Goal: Task Accomplishment & Management: Complete application form

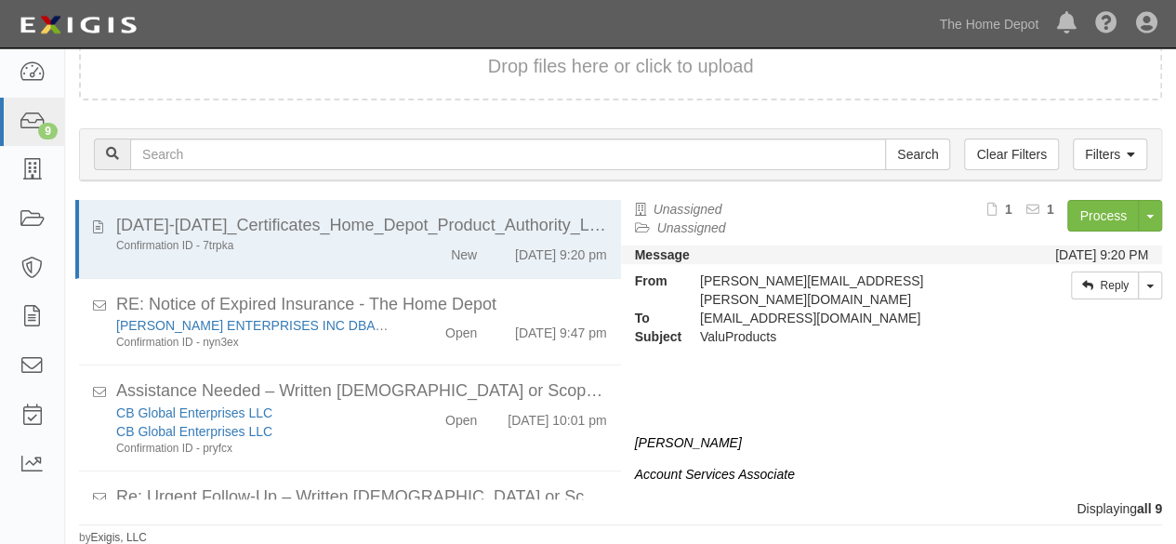
scroll to position [560, 0]
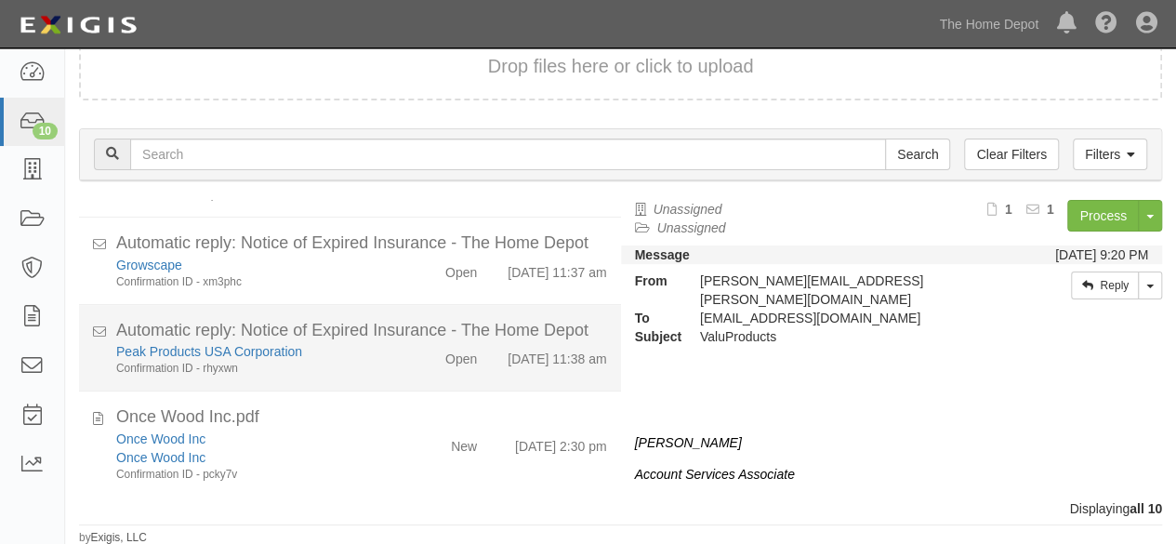
scroll to position [666, 0]
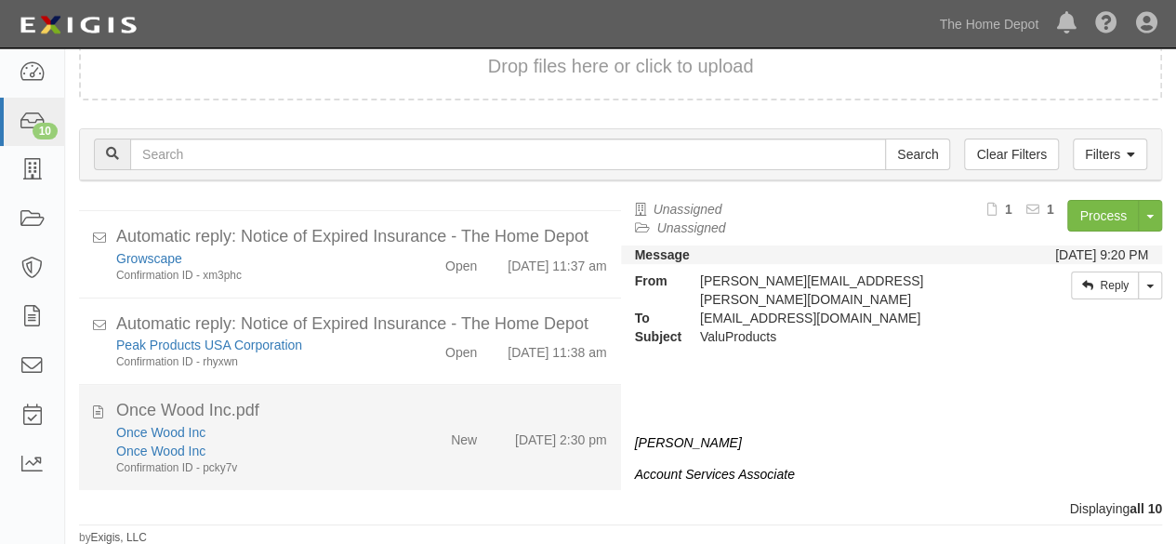
click at [418, 447] on div "New" at bounding box center [447, 436] width 86 height 26
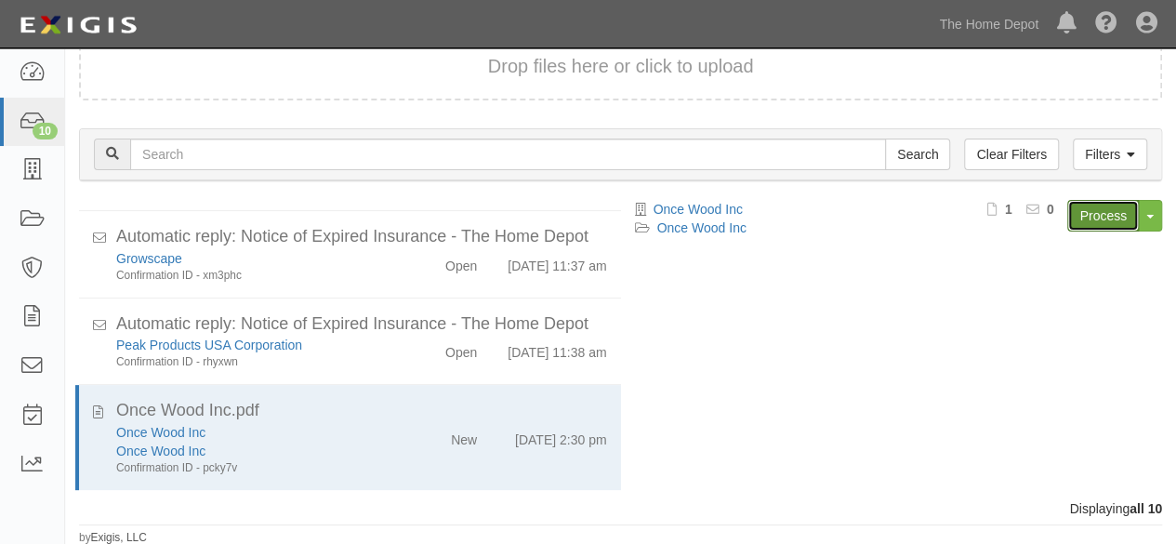
click at [1092, 213] on link "Process" at bounding box center [1103, 216] width 72 height 32
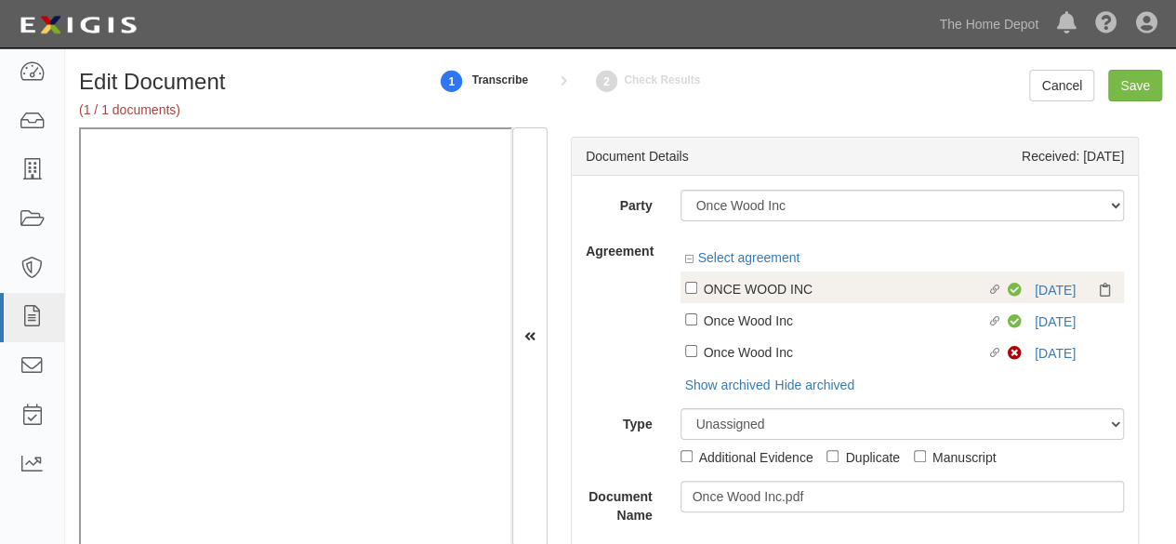
click at [1065, 287] on div "Compliant 8/29/26" at bounding box center [1064, 290] width 112 height 19
click at [1052, 292] on link "8/29/26" at bounding box center [1055, 290] width 41 height 15
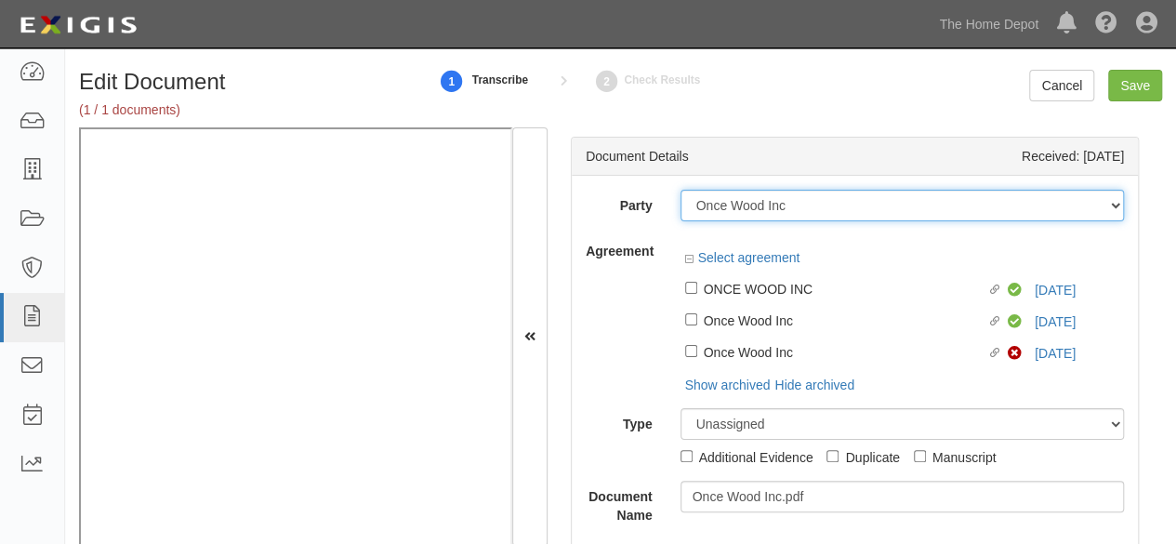
click at [743, 209] on select "1000576868 Ontario Inc. 10 STRAWBERRY STREET 115282 CANADA LTEE 11947907 Canada…" at bounding box center [903, 206] width 444 height 32
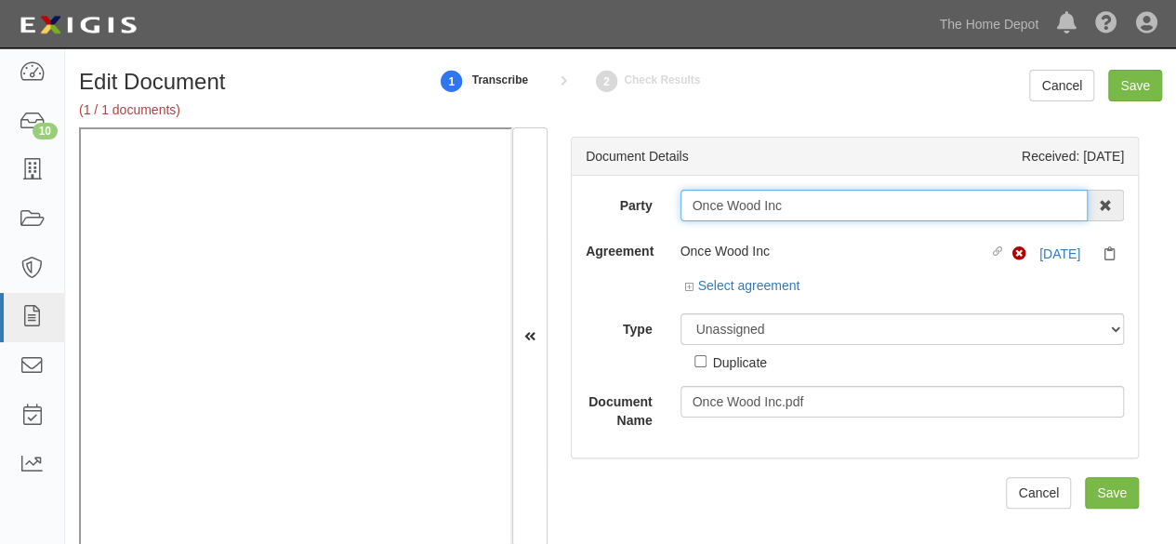
click at [730, 207] on input "Once Wood Inc" at bounding box center [885, 206] width 408 height 32
click at [829, 213] on input "Once Wood Inc" at bounding box center [885, 206] width 408 height 32
type input "Once Wood In"
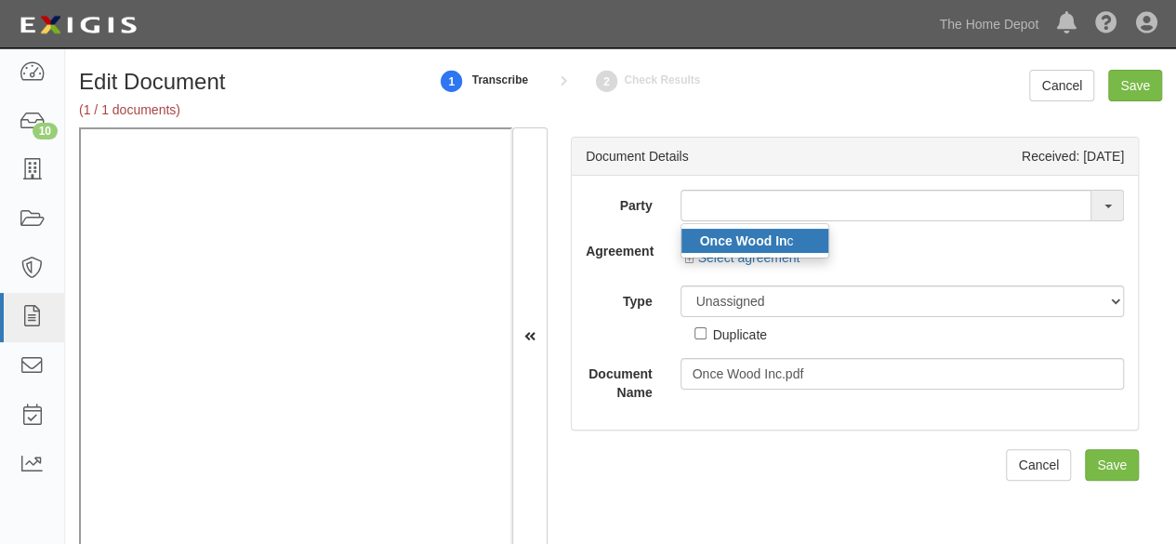
drag, startPoint x: 694, startPoint y: 242, endPoint x: 778, endPoint y: 245, distance: 84.6
click at [694, 242] on link "Once Wood In c" at bounding box center [754, 241] width 147 height 24
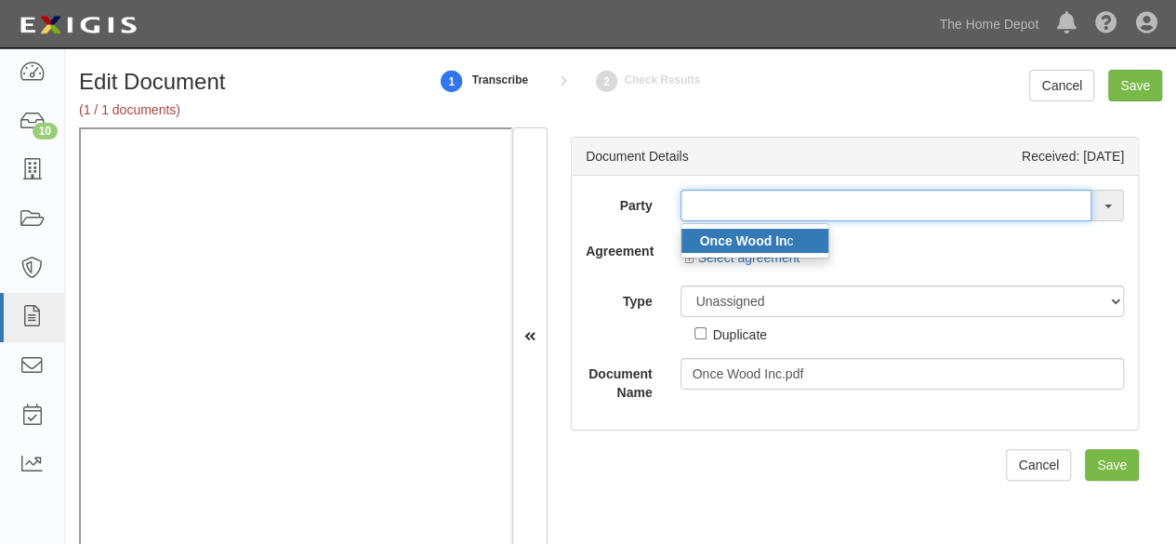
type input "Once Wood Inc"
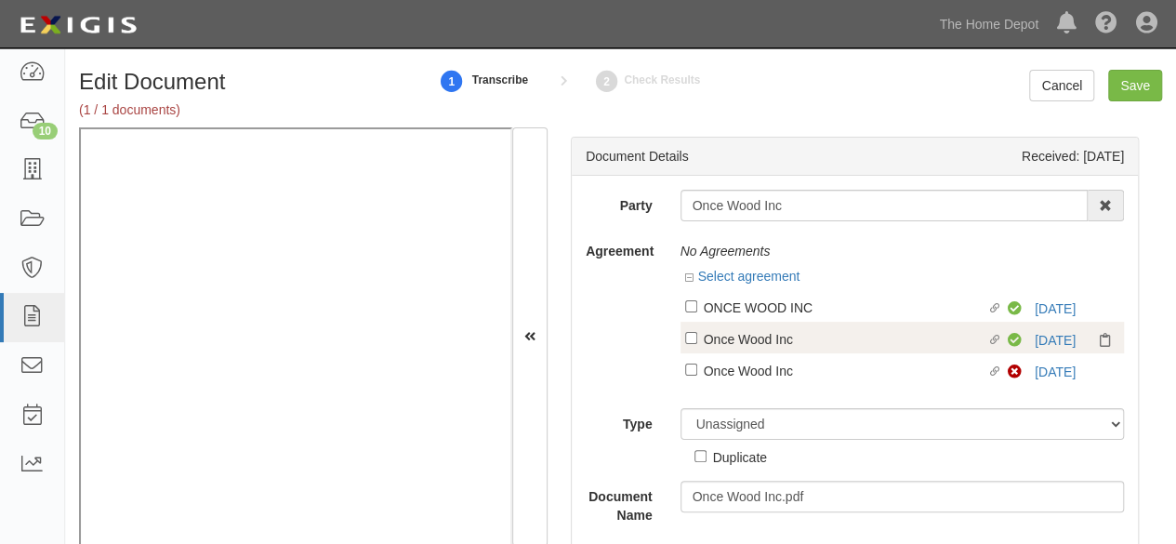
drag, startPoint x: 734, startPoint y: 306, endPoint x: 721, endPoint y: 331, distance: 28.3
click at [734, 306] on div "ONCE WOOD INC" at bounding box center [846, 307] width 284 height 20
click at [697, 306] on input "Linked agreement ONCE WOOD INC Linked agreement" at bounding box center [691, 306] width 12 height 12
checkbox input "true"
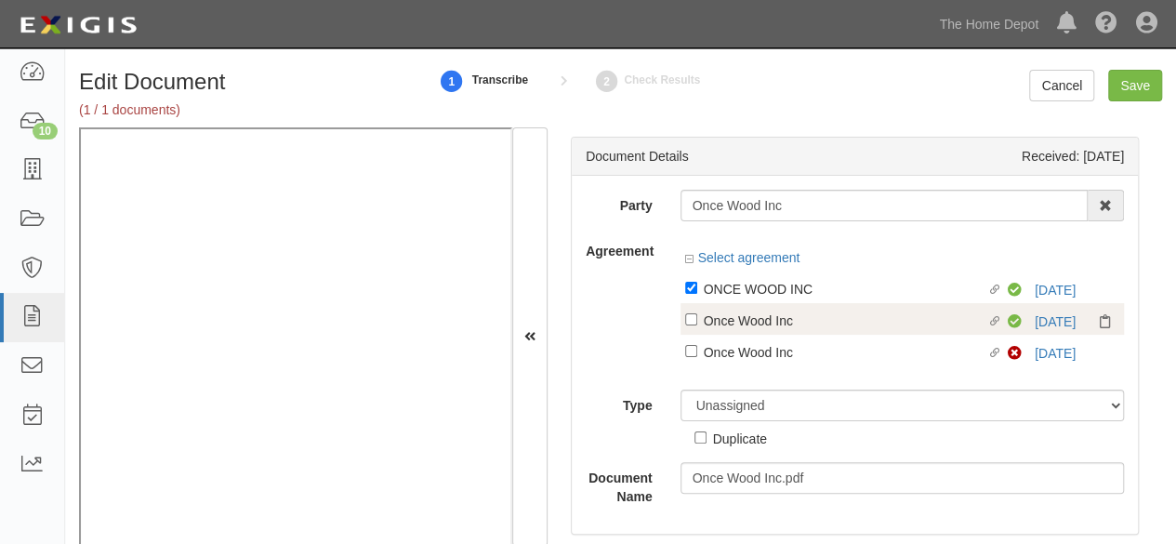
click at [721, 327] on div "Once Wood Inc" at bounding box center [846, 320] width 284 height 20
click at [697, 325] on input "Linked agreement Once Wood Inc Linked agreement" at bounding box center [691, 319] width 12 height 12
checkbox input "true"
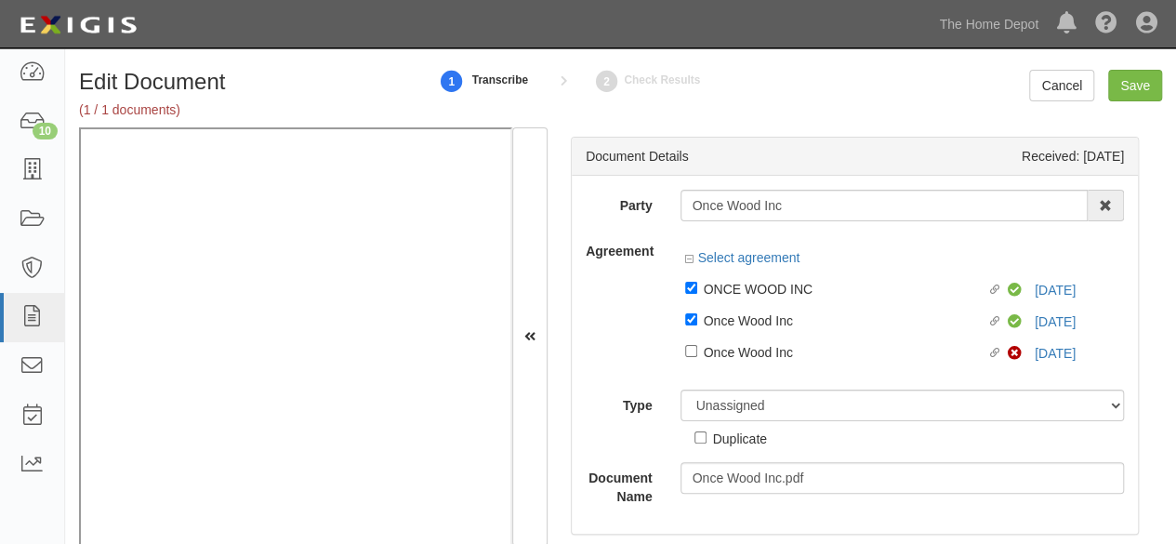
click at [709, 371] on div at bounding box center [903, 370] width 444 height 9
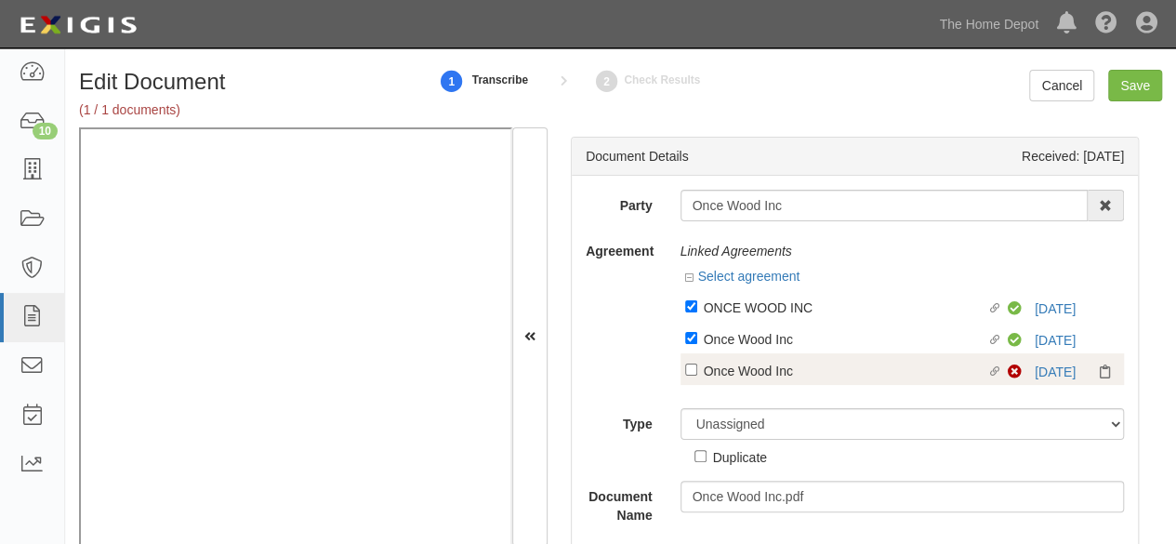
click at [713, 354] on div "Linked agreement Once Wood Inc Linked agreement Non-Compliant 8/29/26" at bounding box center [903, 369] width 444 height 32
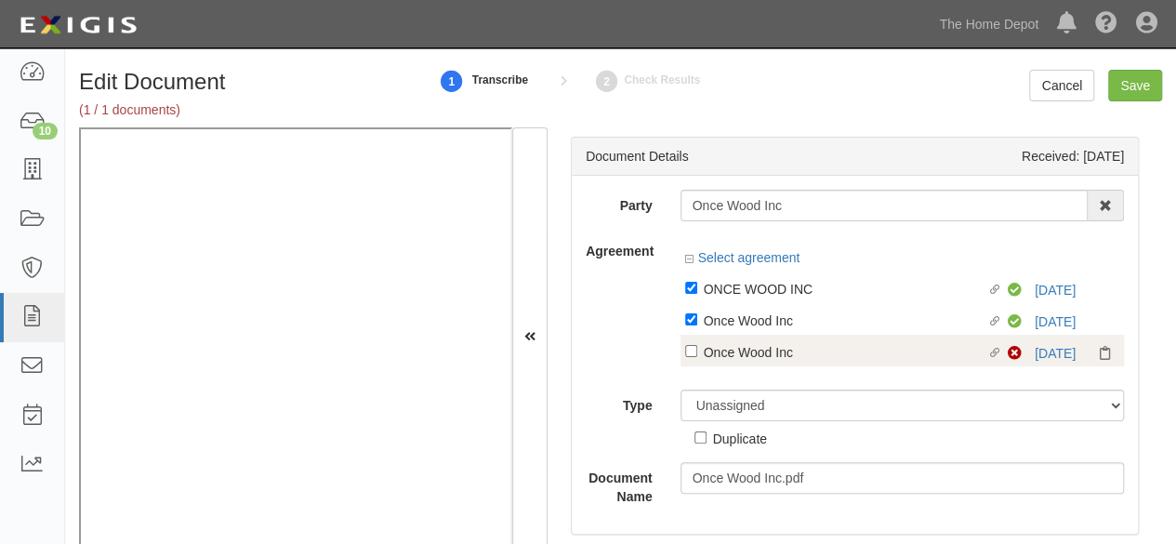
click at [712, 354] on div "Once Wood Inc" at bounding box center [846, 351] width 284 height 20
click at [697, 354] on input "Linked agreement Once Wood Inc Linked agreement" at bounding box center [691, 351] width 12 height 12
checkbox input "true"
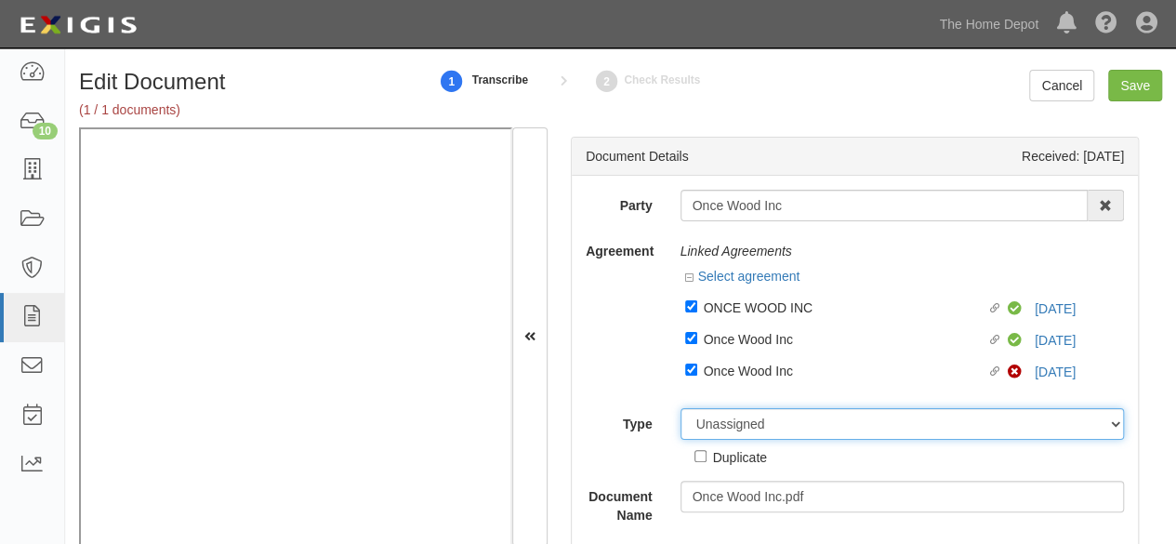
click at [716, 428] on select "Unassigned Binder Cancellation Notice Certificate Contract Endorsement Insuranc…" at bounding box center [903, 424] width 444 height 32
select select "CertificateDetail"
click at [681, 408] on select "Unassigned Binder Cancellation Notice Certificate Contract Endorsement Insuranc…" at bounding box center [903, 424] width 444 height 32
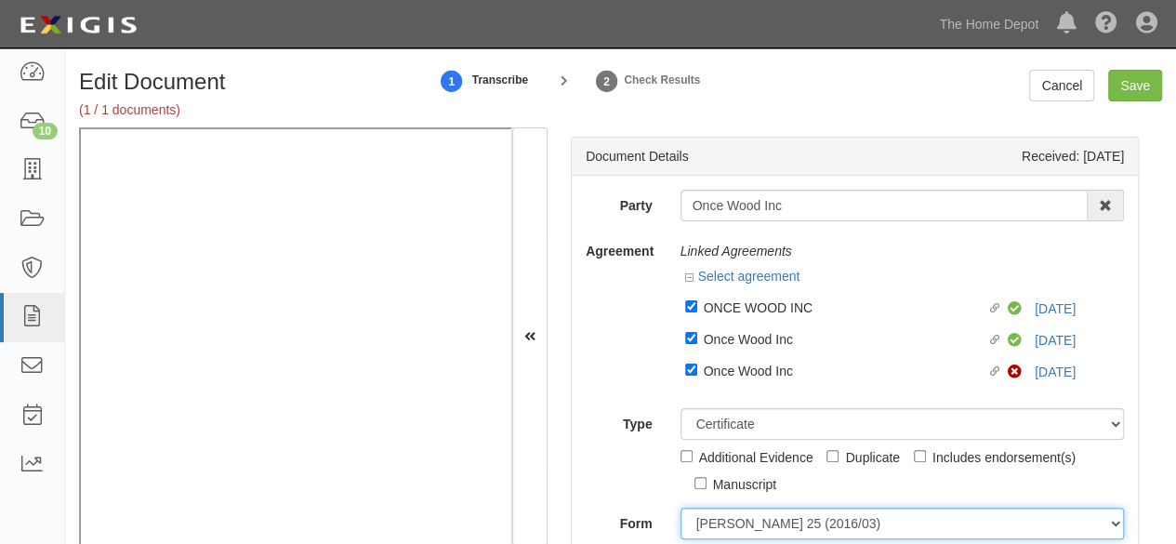
click at [734, 520] on select "ACORD 25 (2016/03) ACORD 101 ACORD 855 NY (2014/05) General" at bounding box center [903, 524] width 444 height 32
select select "GeneralFormDetail"
click at [681, 508] on select "ACORD 25 (2016/03) ACORD 101 ACORD 855 NY (2014/05) General" at bounding box center [903, 524] width 444 height 32
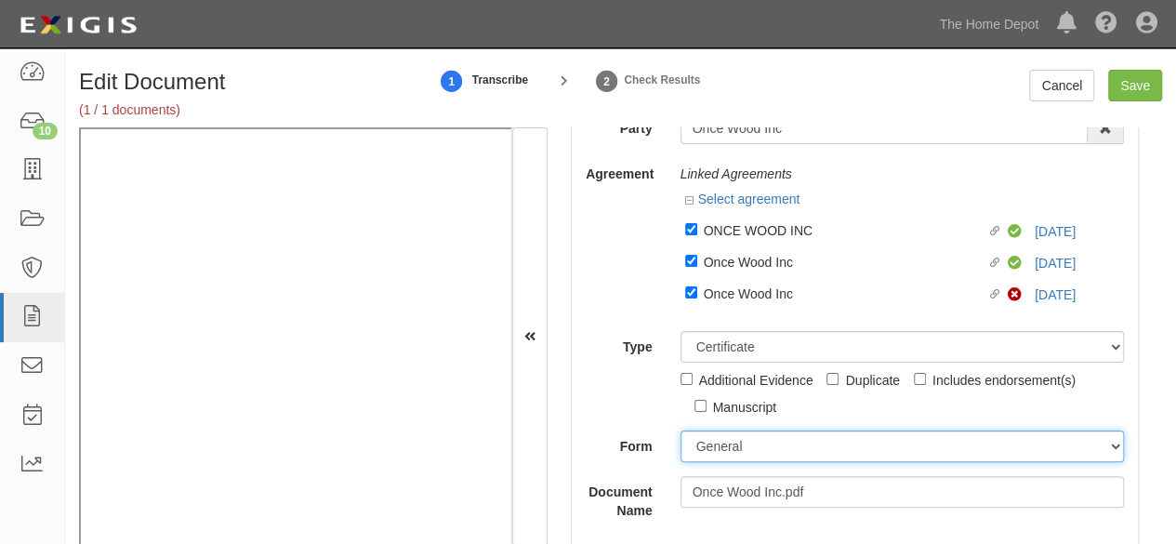
scroll to position [279, 0]
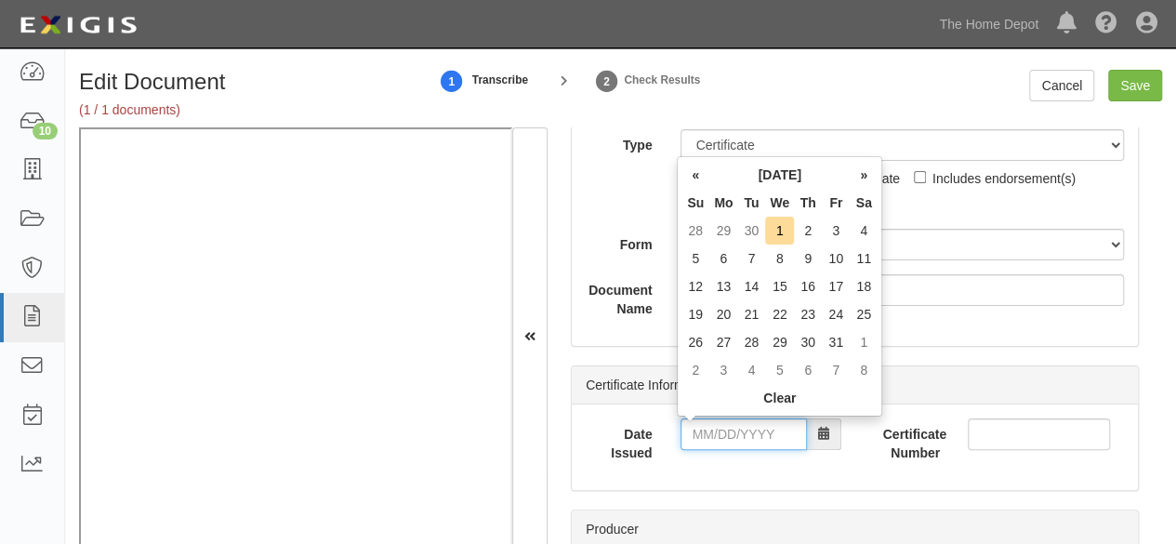
click at [721, 430] on input "Date Issued" at bounding box center [744, 434] width 126 height 32
click at [692, 172] on th "«" at bounding box center [695, 175] width 28 height 28
click at [752, 317] on td "23" at bounding box center [751, 314] width 28 height 28
type input "09/23/2025"
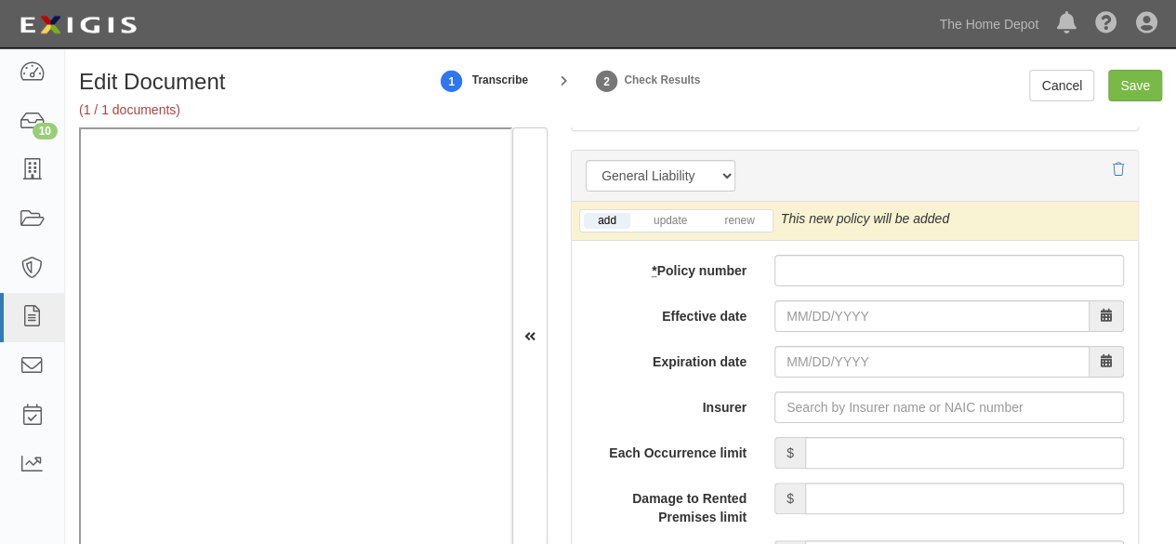
scroll to position [1673, 0]
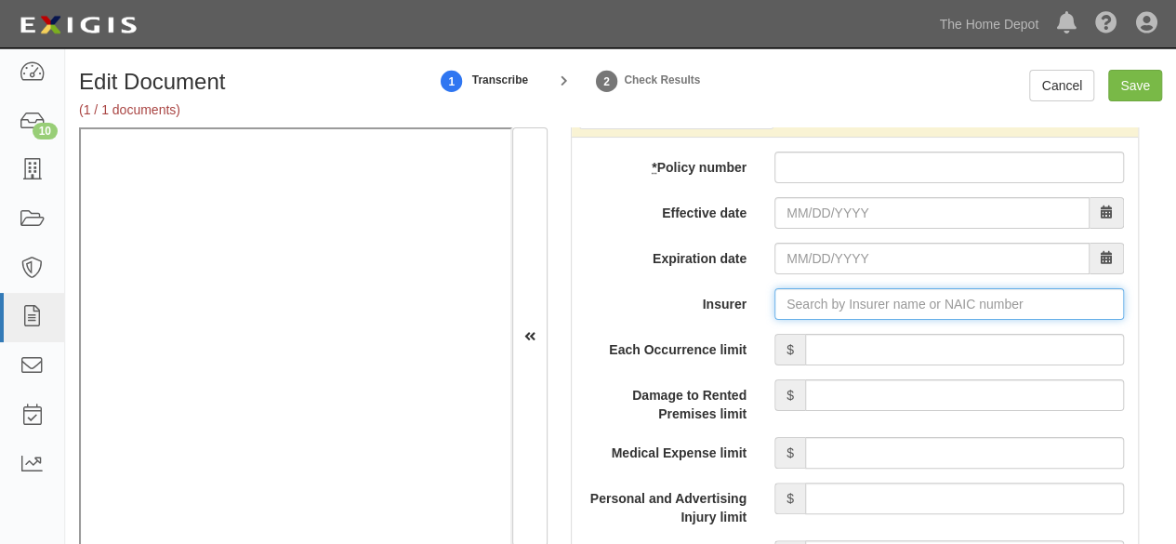
click at [801, 298] on input "Insurer" at bounding box center [949, 304] width 350 height 32
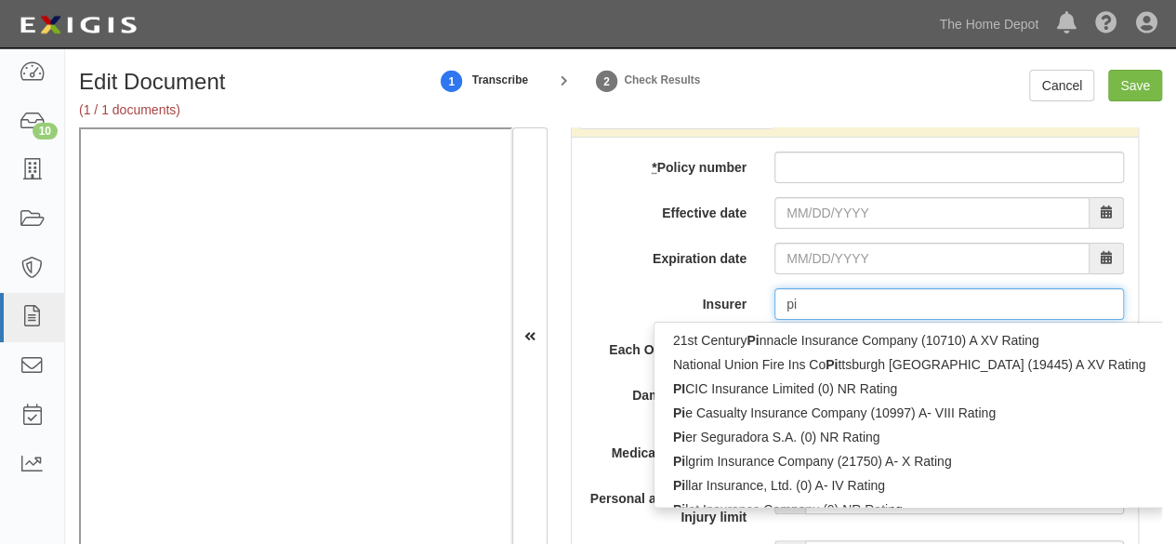
type input "pin"
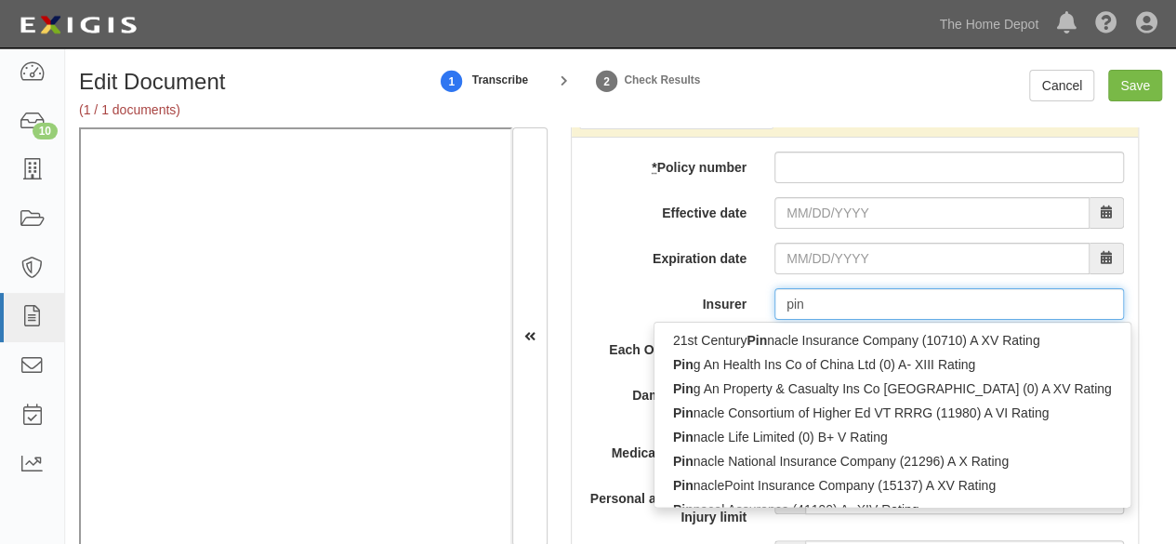
type input "ping An Health Ins Co of China Ltd (0) A- XIII Rating"
type input "ping"
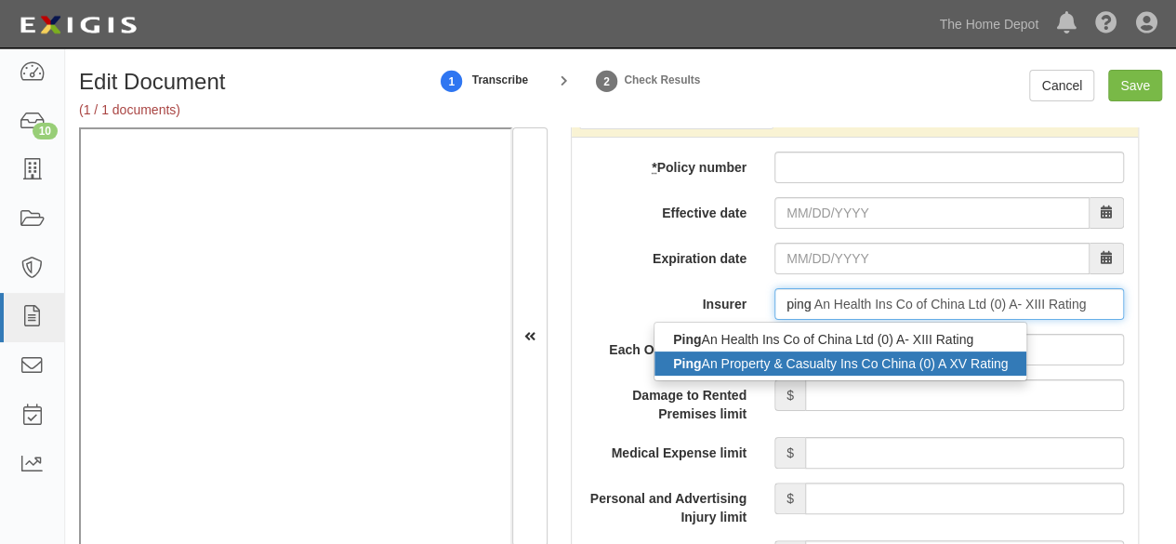
drag, startPoint x: 794, startPoint y: 357, endPoint x: 694, endPoint y: 369, distance: 101.1
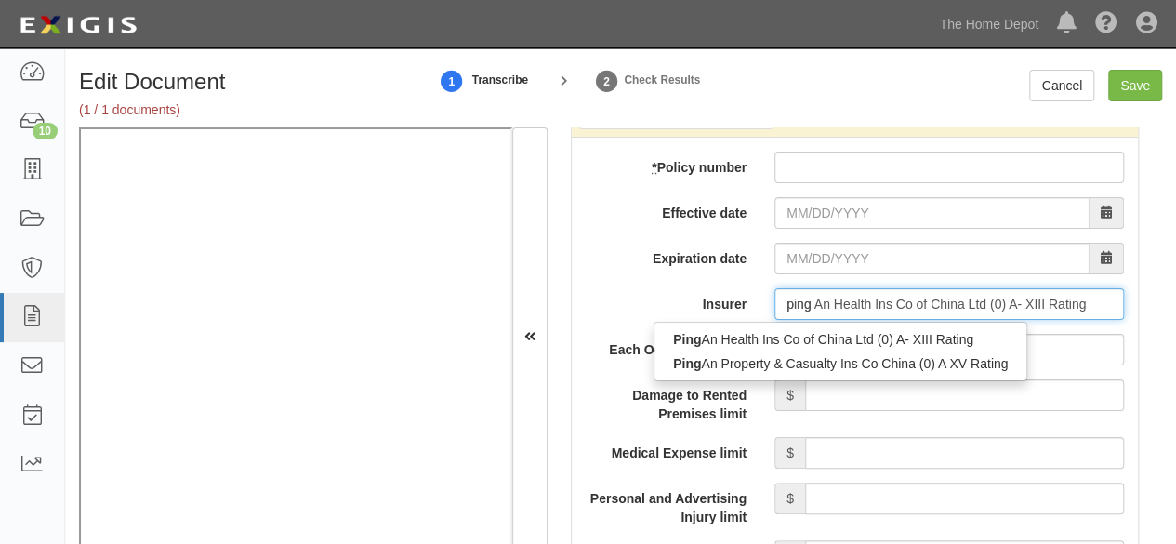
click at [793, 357] on div "Ping An Property & Casualty Ins Co China (0) A XV Rating" at bounding box center [841, 363] width 372 height 24
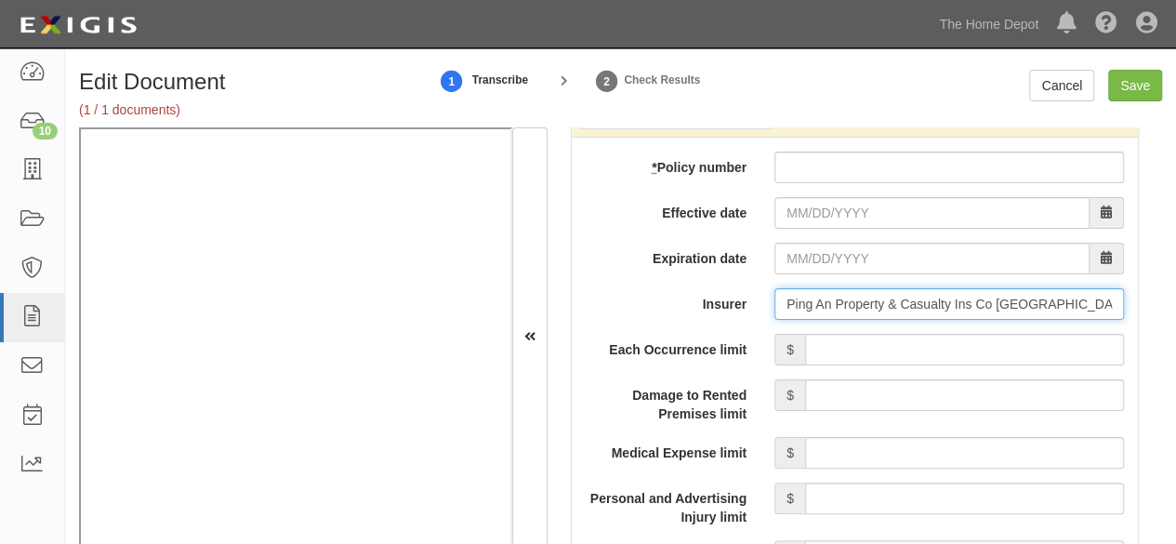
type input "Ping An Property & Casualty Ins Co China (0) A XV Rating"
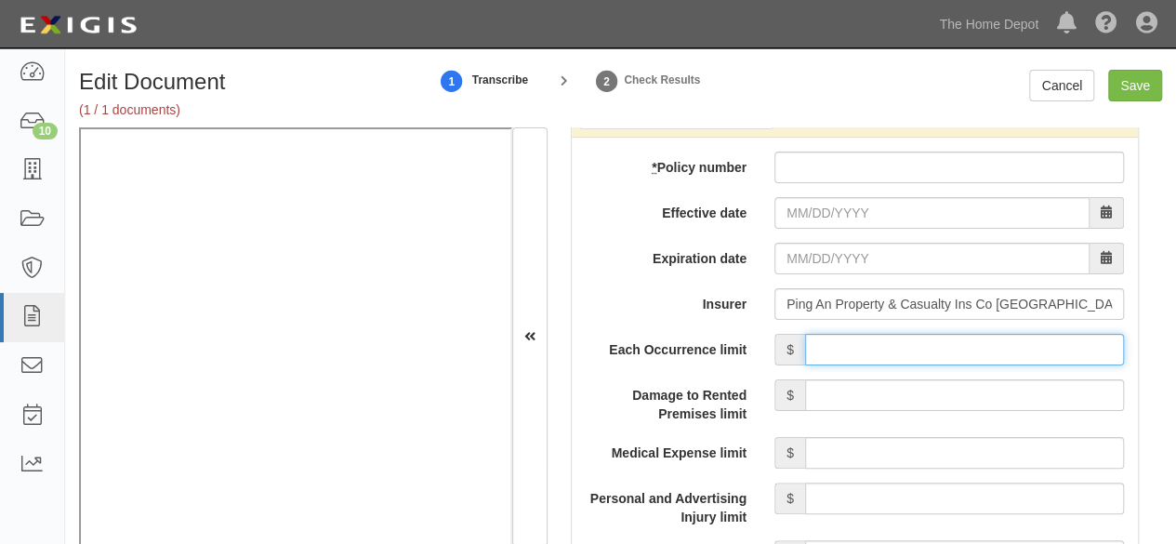
drag, startPoint x: 852, startPoint y: 351, endPoint x: 857, endPoint y: 334, distance: 17.6
click at [852, 351] on input "Each Occurrence limit" at bounding box center [964, 350] width 319 height 32
type input "2,000,000"
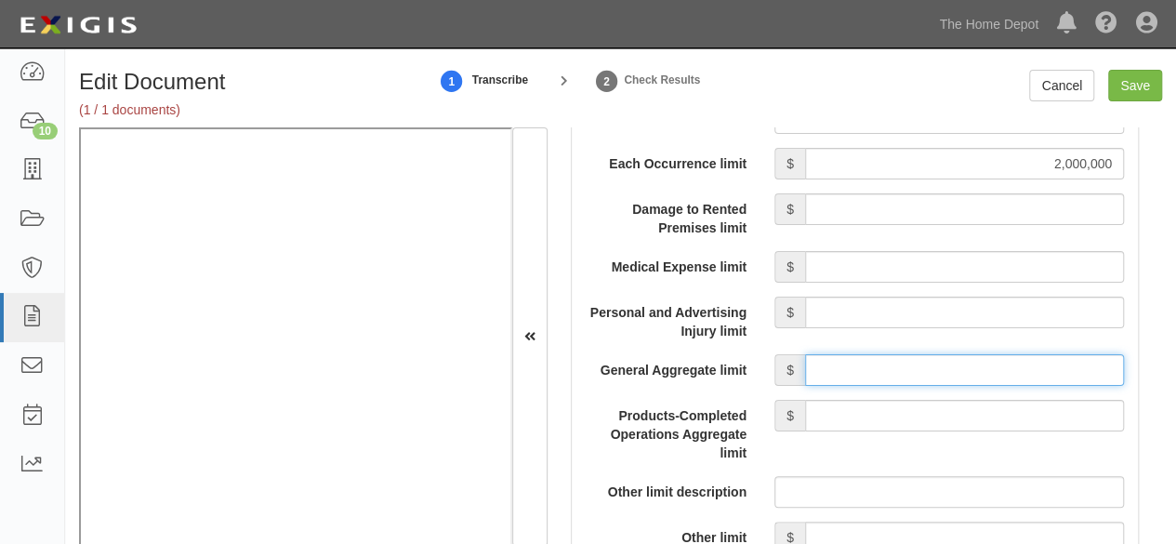
drag, startPoint x: 881, startPoint y: 364, endPoint x: 884, endPoint y: 352, distance: 11.5
click at [881, 363] on input "General Aggregate limit" at bounding box center [964, 370] width 319 height 32
type input "2,000,000"
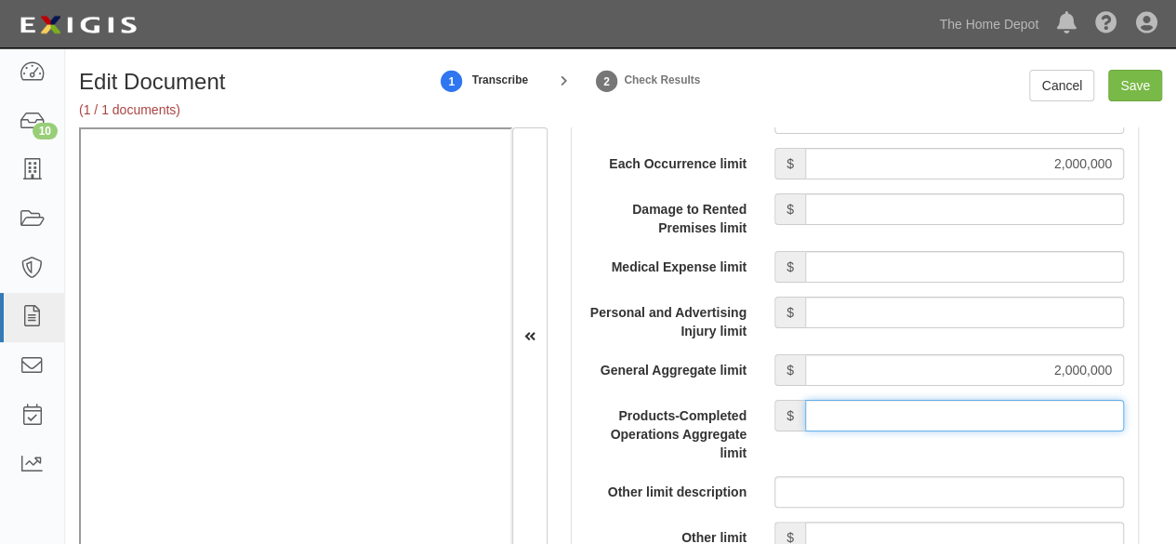
click at [913, 404] on input "Products-Completed Operations Aggregate limit" at bounding box center [964, 416] width 319 height 32
type input "2,000,000"
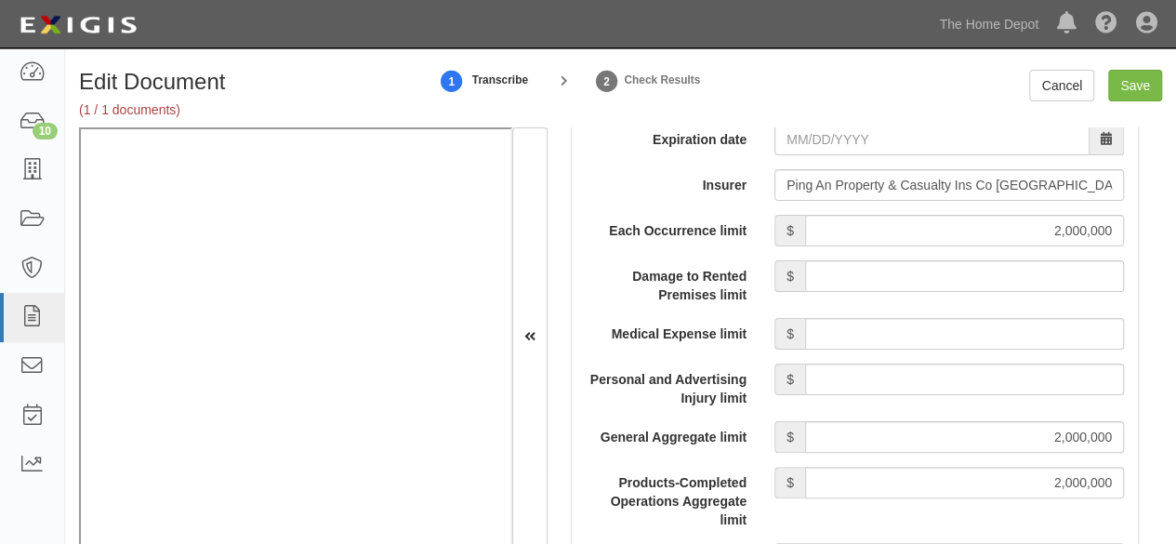
scroll to position [1673, 0]
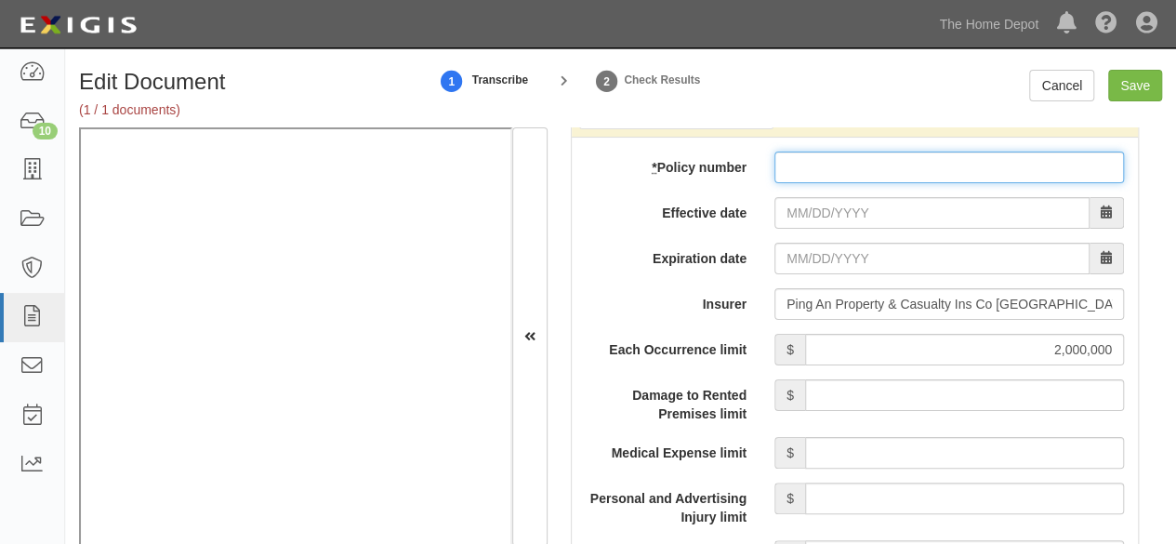
click at [798, 167] on input "* Policy number" at bounding box center [949, 168] width 350 height 32
paste input "10590076800094248226"
type input "10590076800094248226"
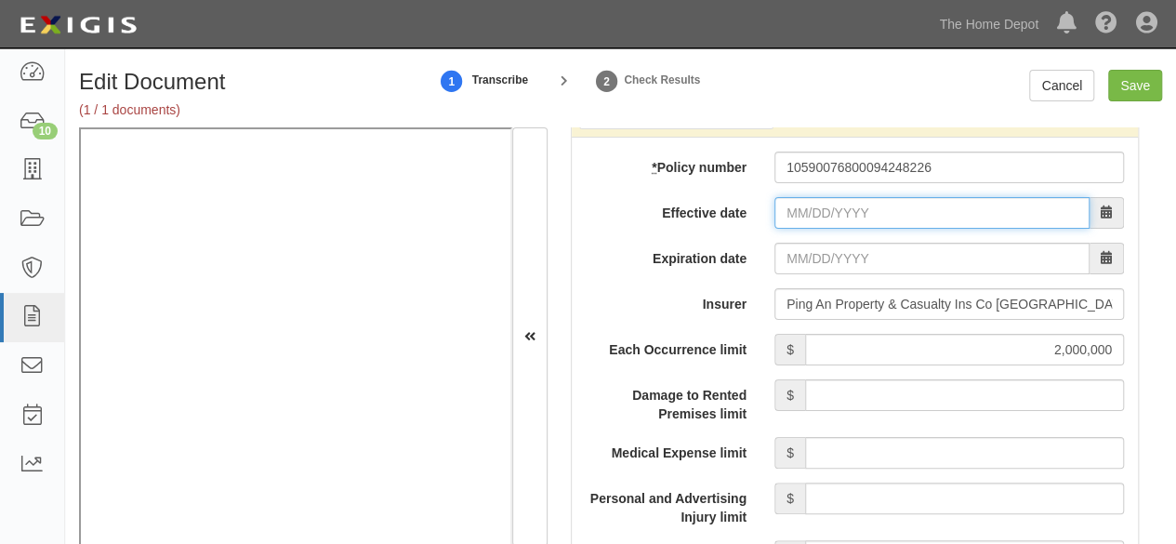
click at [805, 217] on input "Effective date" at bounding box center [931, 213] width 315 height 32
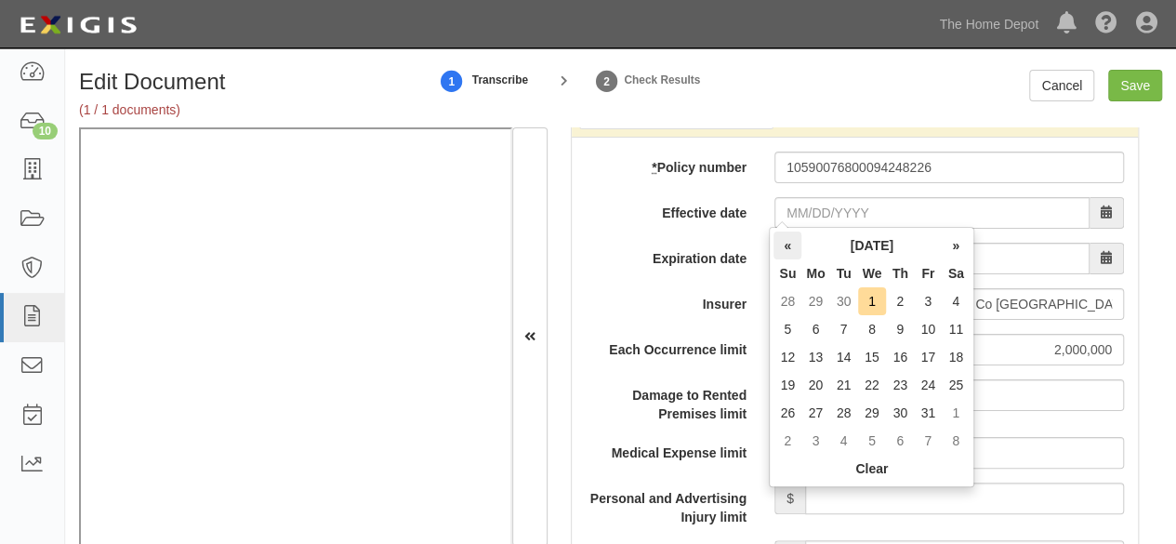
click at [787, 242] on th "«" at bounding box center [788, 245] width 28 height 28
click at [875, 390] on td "24" at bounding box center [872, 385] width 29 height 28
type input "09/24/2025"
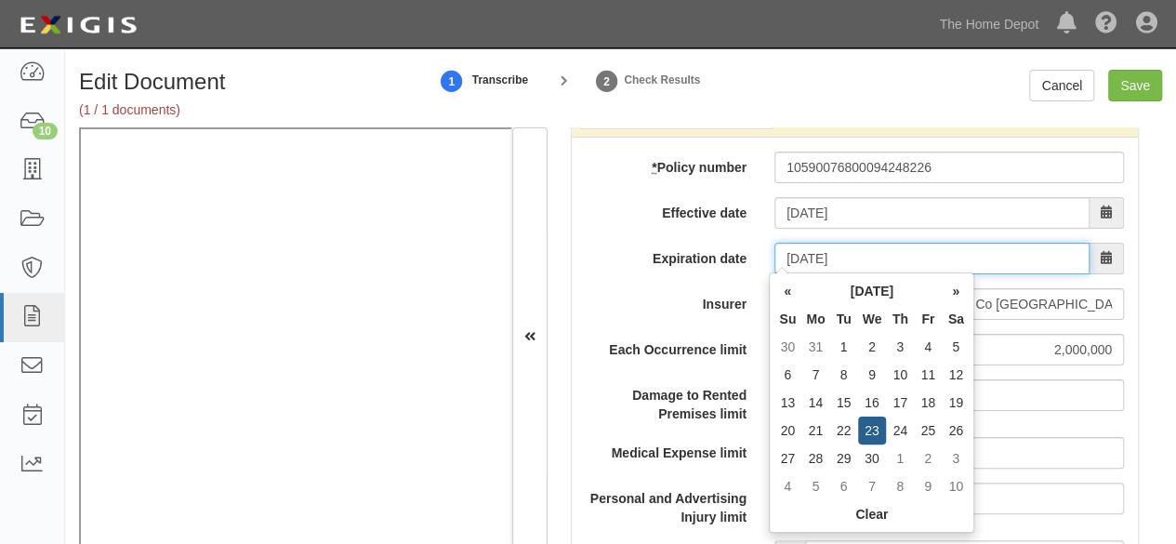
click at [822, 246] on input "09/24/2026" at bounding box center [931, 259] width 315 height 32
click at [876, 430] on td "23" at bounding box center [872, 431] width 29 height 28
type input "09/23/2026"
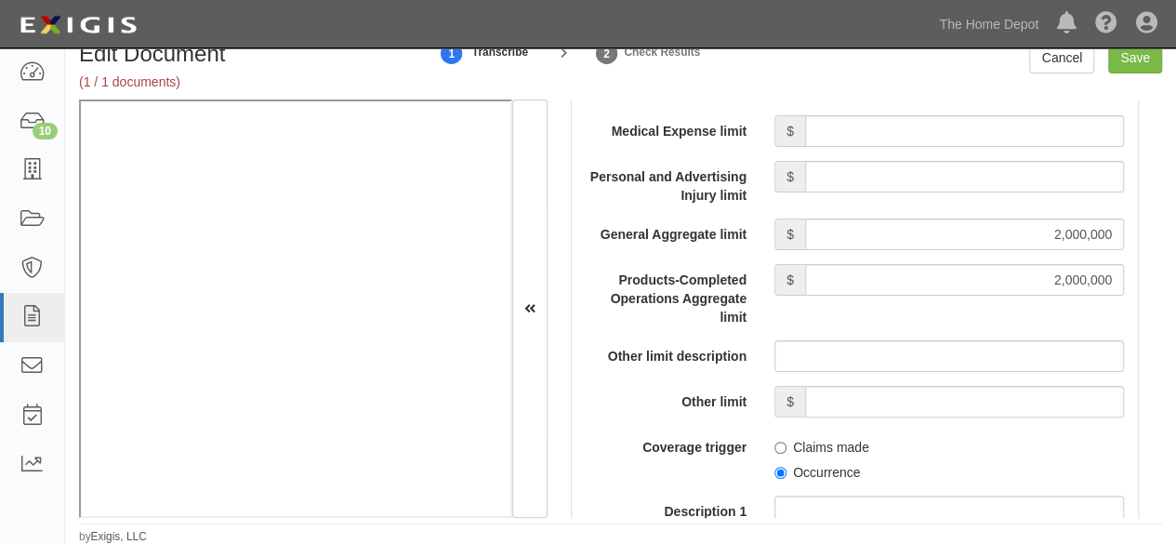
scroll to position [2045, 0]
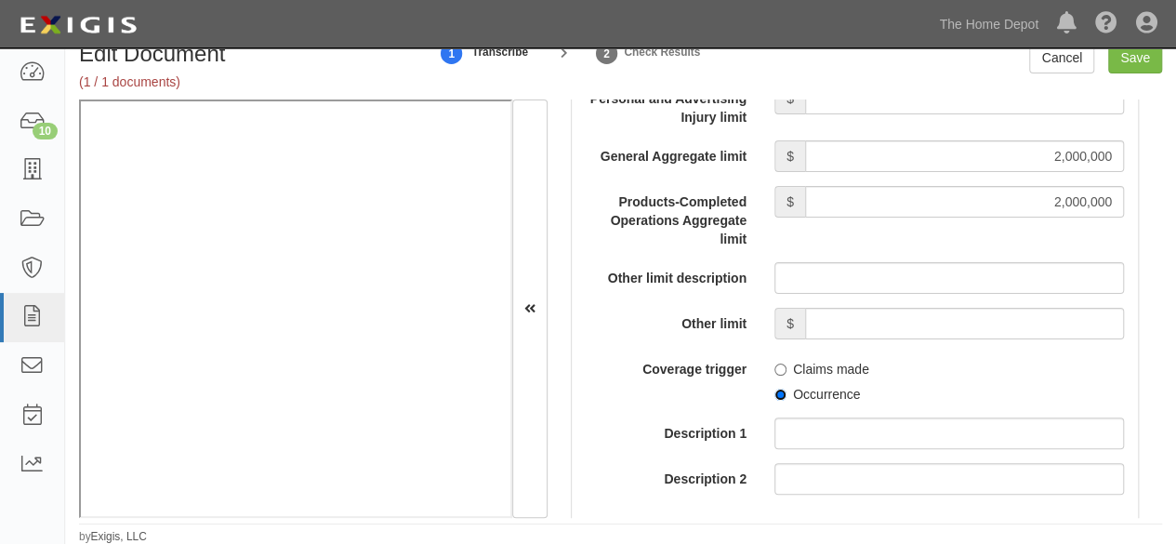
click at [774, 389] on input "Occurrence" at bounding box center [780, 395] width 12 height 12
radio input "true"
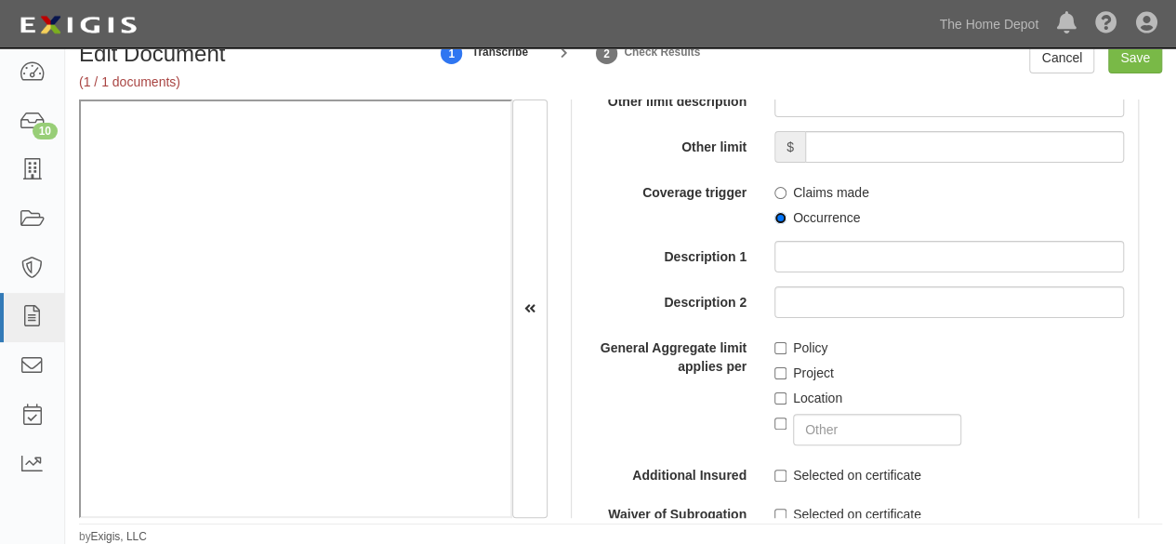
scroll to position [2231, 0]
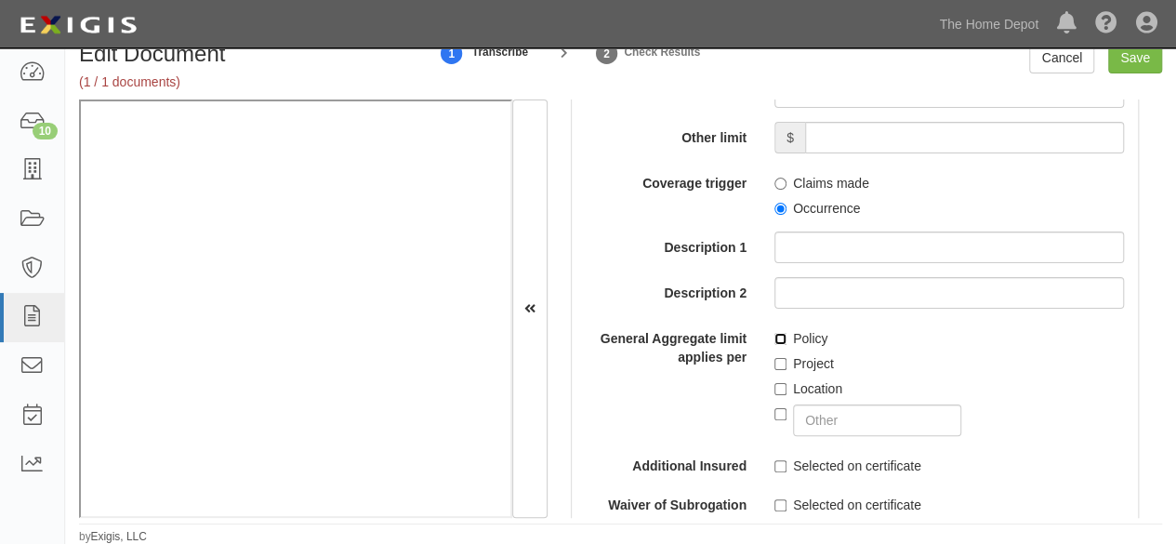
click at [774, 333] on input "Policy" at bounding box center [780, 339] width 12 height 12
checkbox input "true"
drag, startPoint x: 1132, startPoint y: 63, endPoint x: 906, endPoint y: 139, distance: 239.3
click at [1125, 65] on input "Save" at bounding box center [1135, 58] width 54 height 32
type input "2000000"
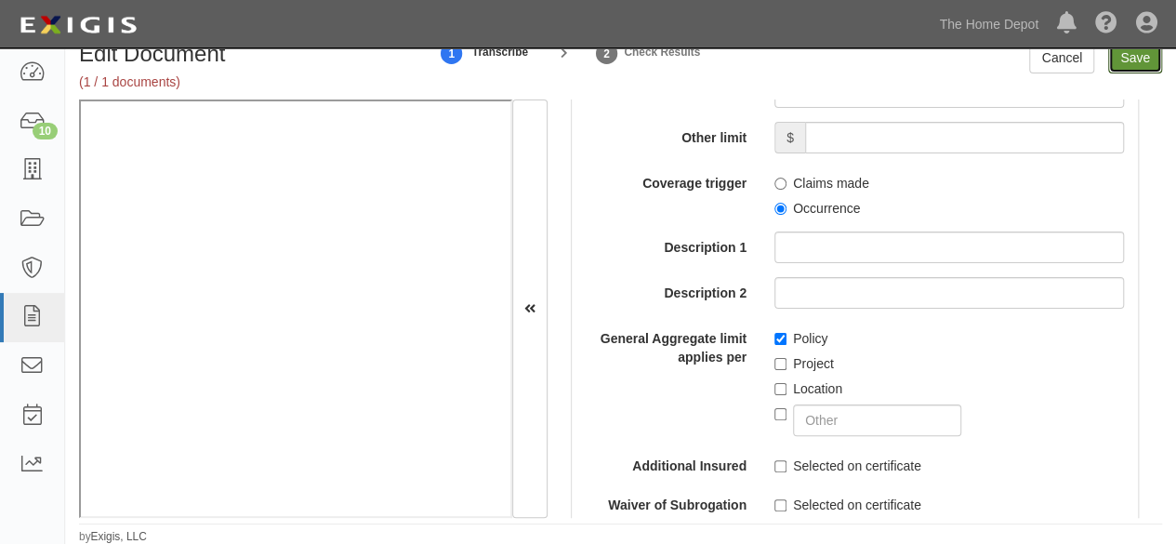
type input "2000000"
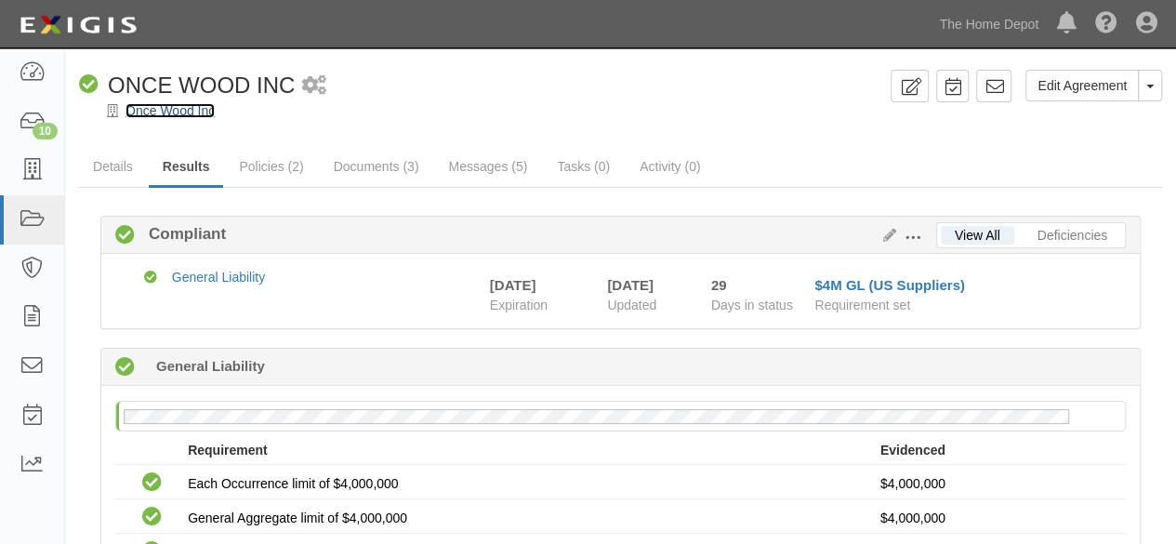
click at [180, 113] on link "Once Wood Inc" at bounding box center [170, 110] width 89 height 15
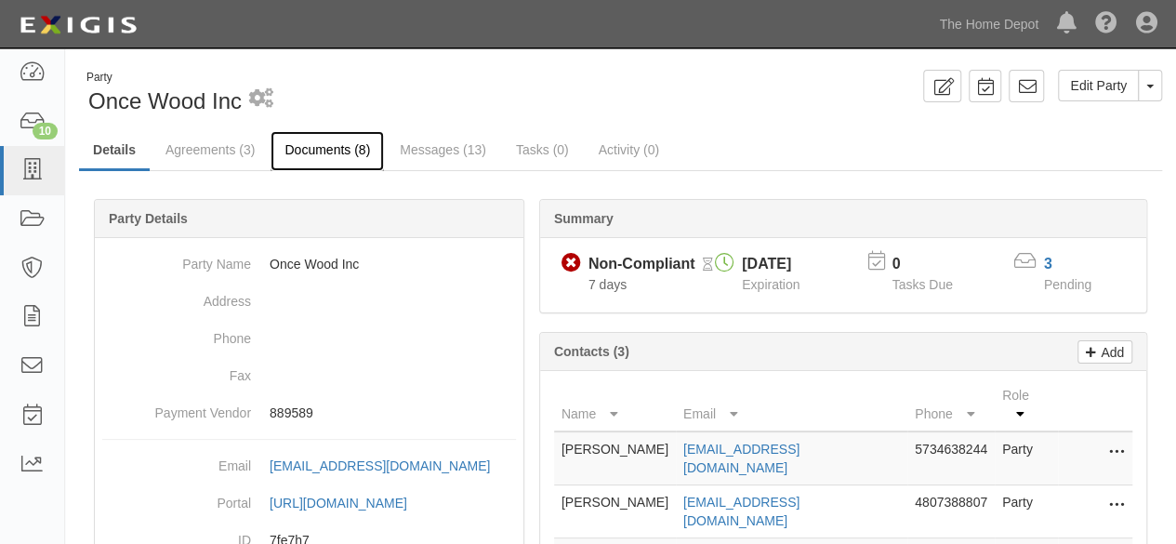
click at [324, 155] on link "Documents (8)" at bounding box center [327, 151] width 113 height 40
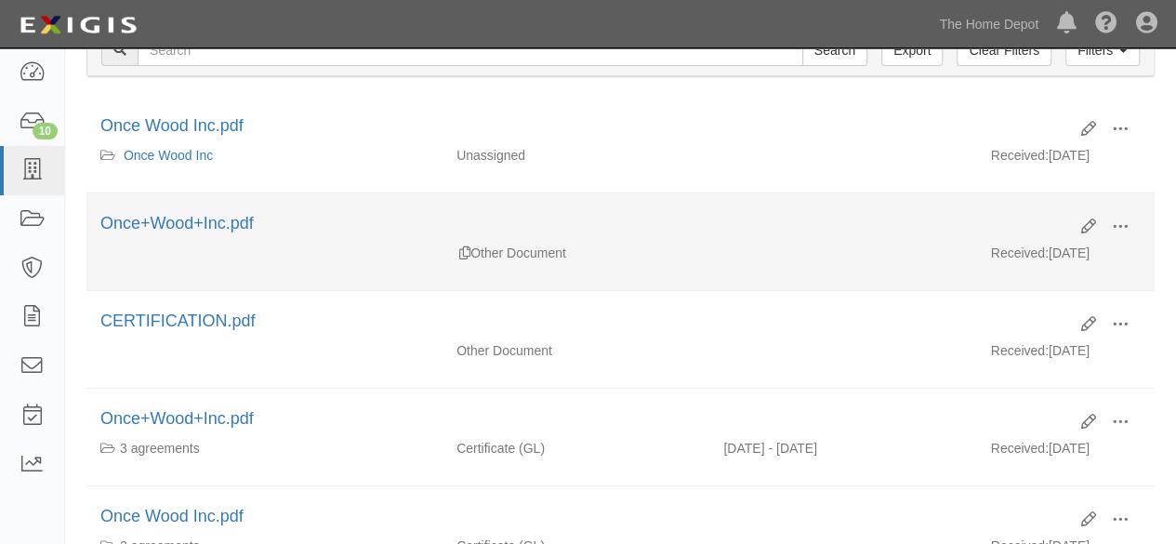
scroll to position [279, 0]
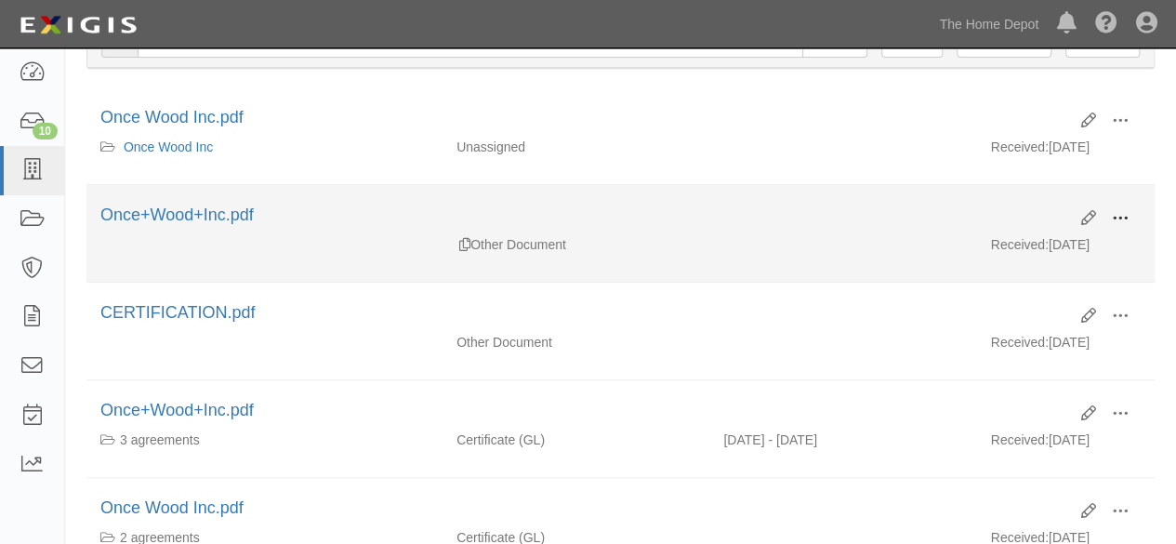
click at [1124, 214] on span at bounding box center [1120, 218] width 17 height 17
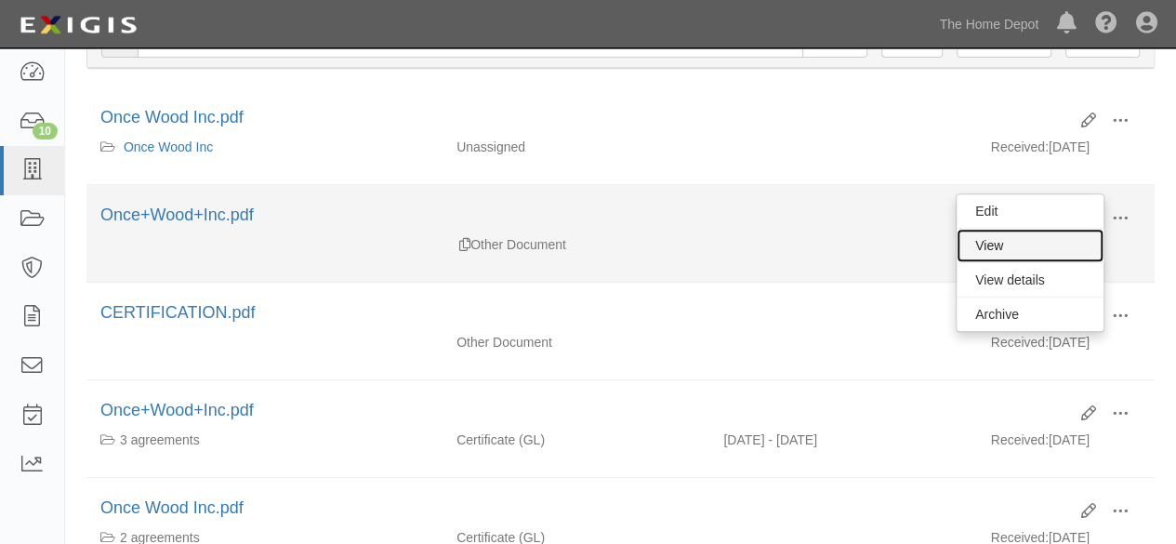
click at [1032, 240] on link "View" at bounding box center [1030, 245] width 147 height 33
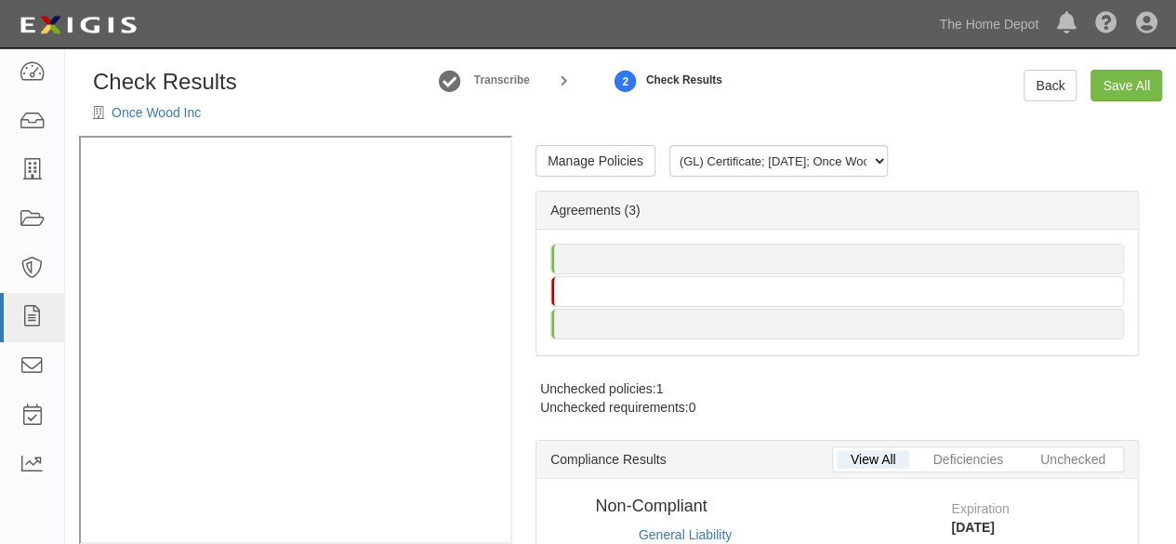
radio input "true"
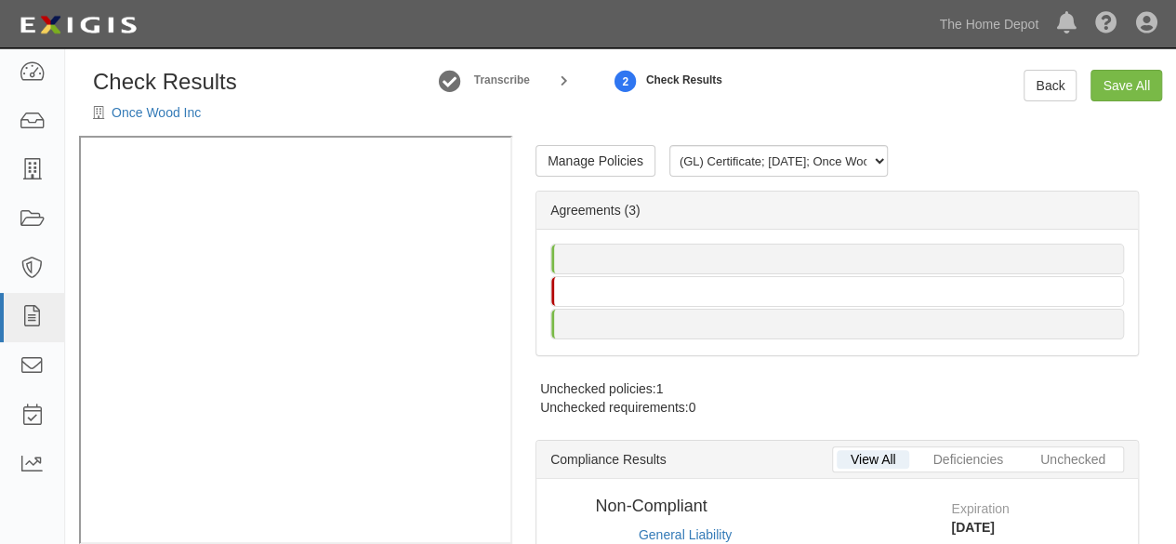
radio input "true"
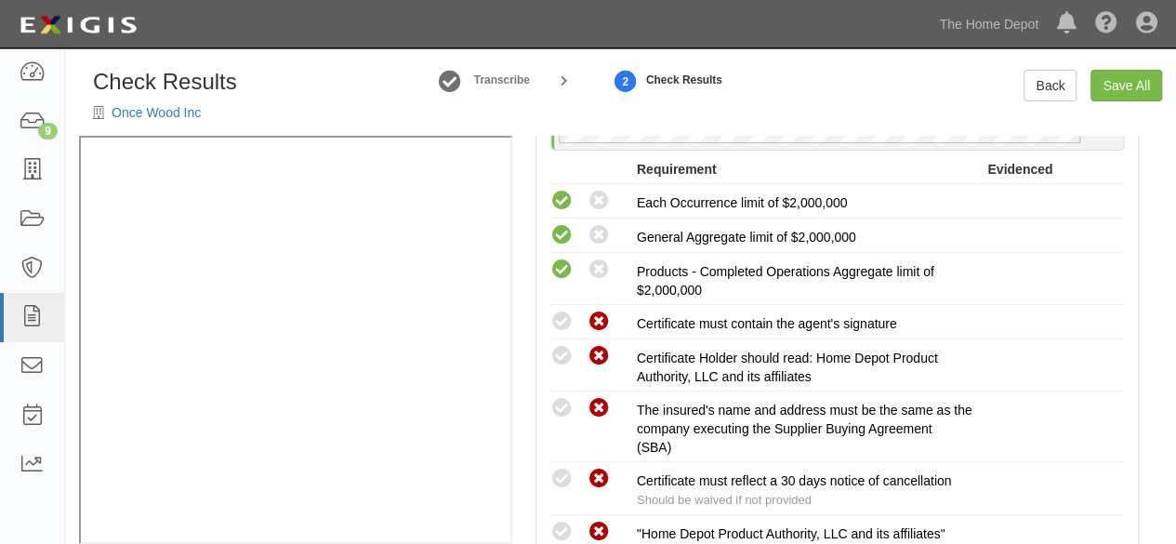
scroll to position [744, 0]
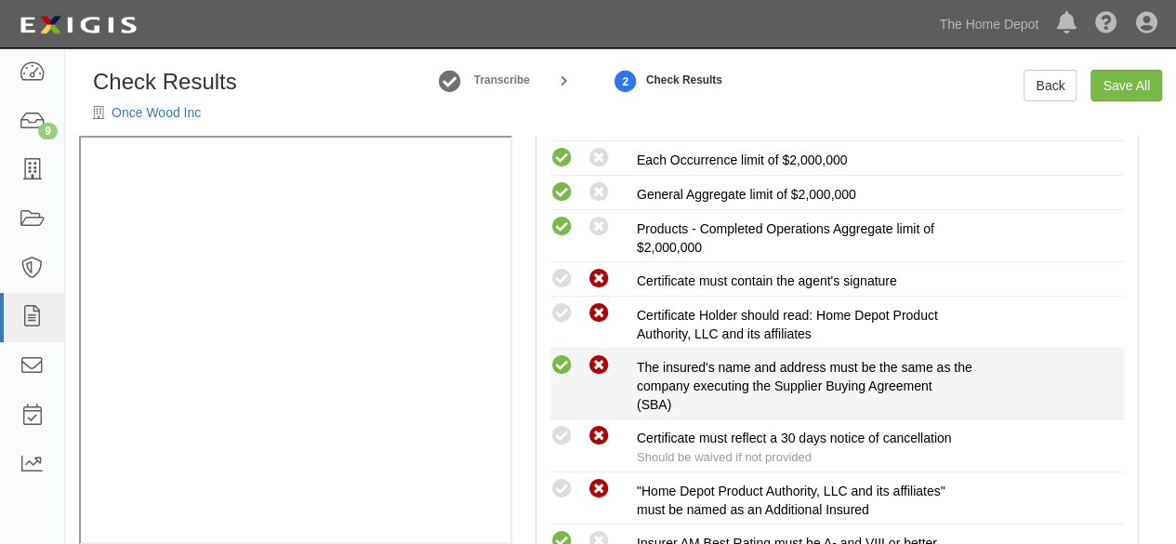
click at [562, 357] on icon at bounding box center [561, 365] width 23 height 23
radio input "true"
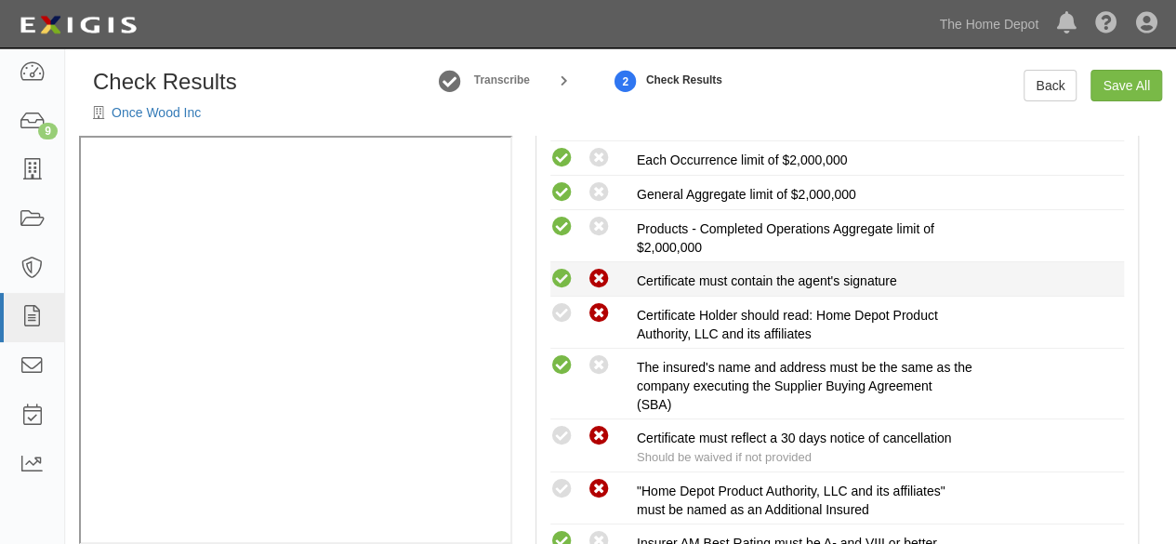
click at [565, 274] on icon at bounding box center [561, 279] width 23 height 23
radio input "true"
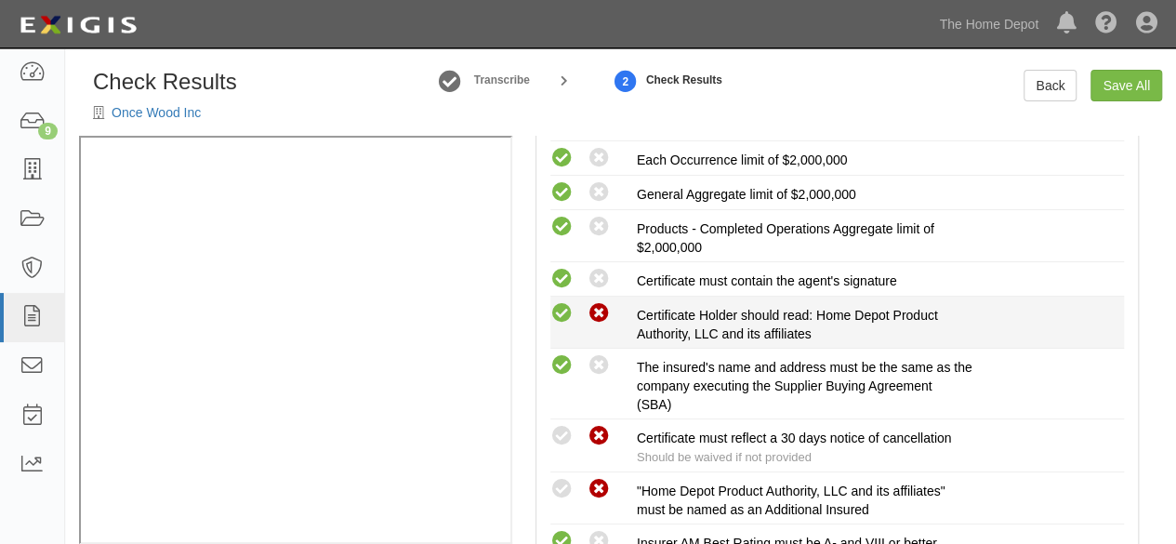
click at [562, 309] on icon at bounding box center [561, 313] width 23 height 23
radio input "true"
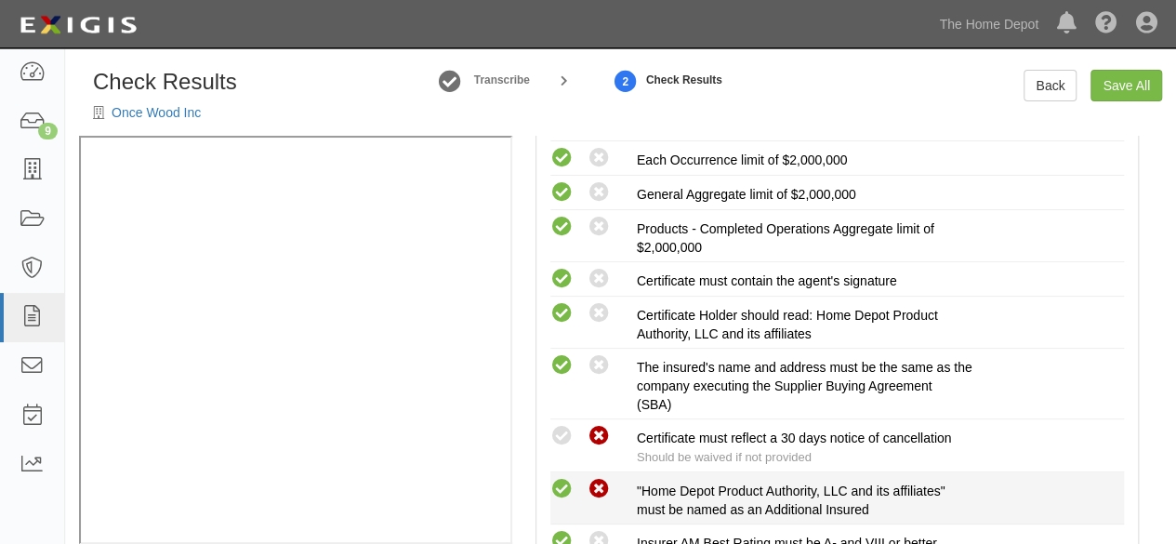
click at [564, 484] on icon at bounding box center [561, 489] width 23 height 23
radio input "true"
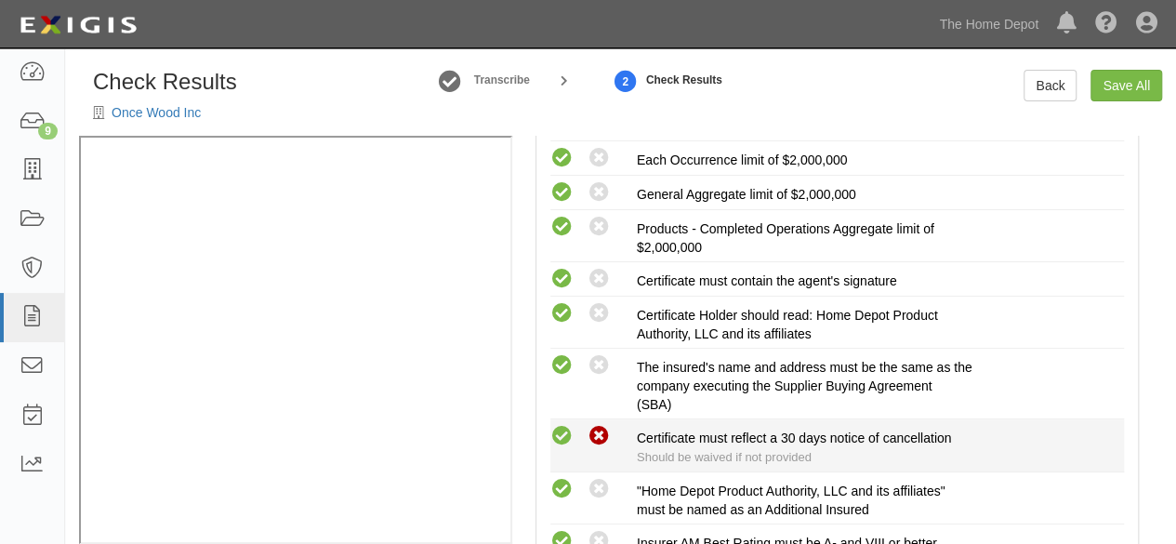
click at [571, 434] on icon at bounding box center [561, 436] width 23 height 23
radio input "true"
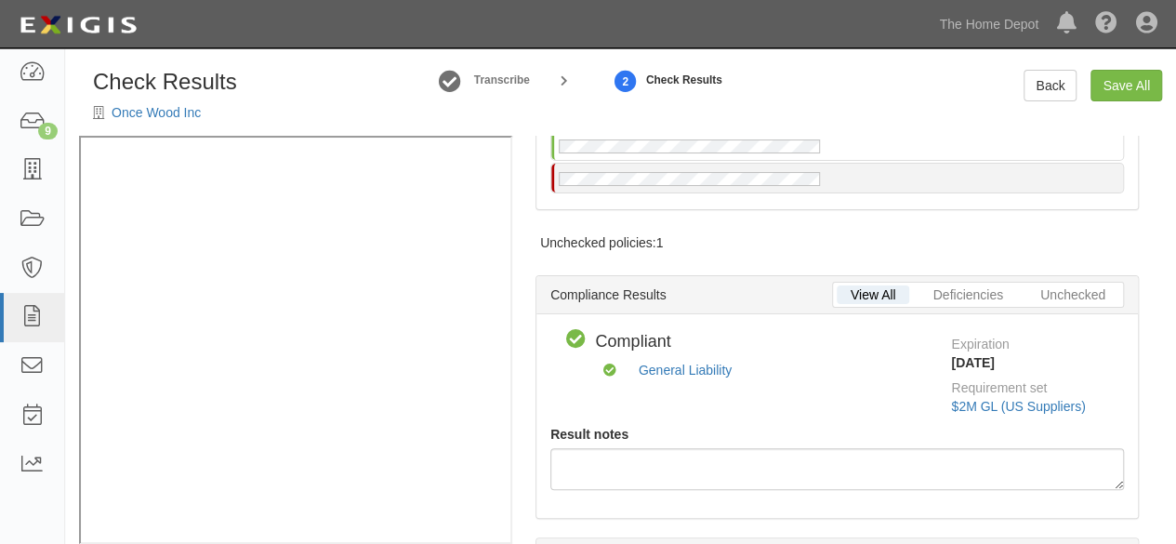
scroll to position [0, 0]
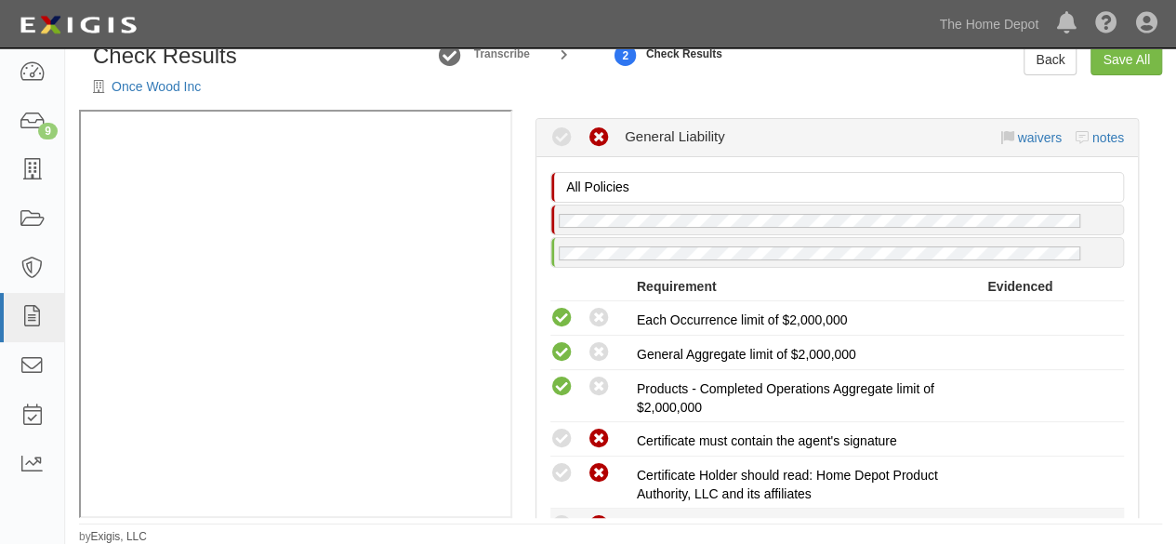
scroll to position [744, 0]
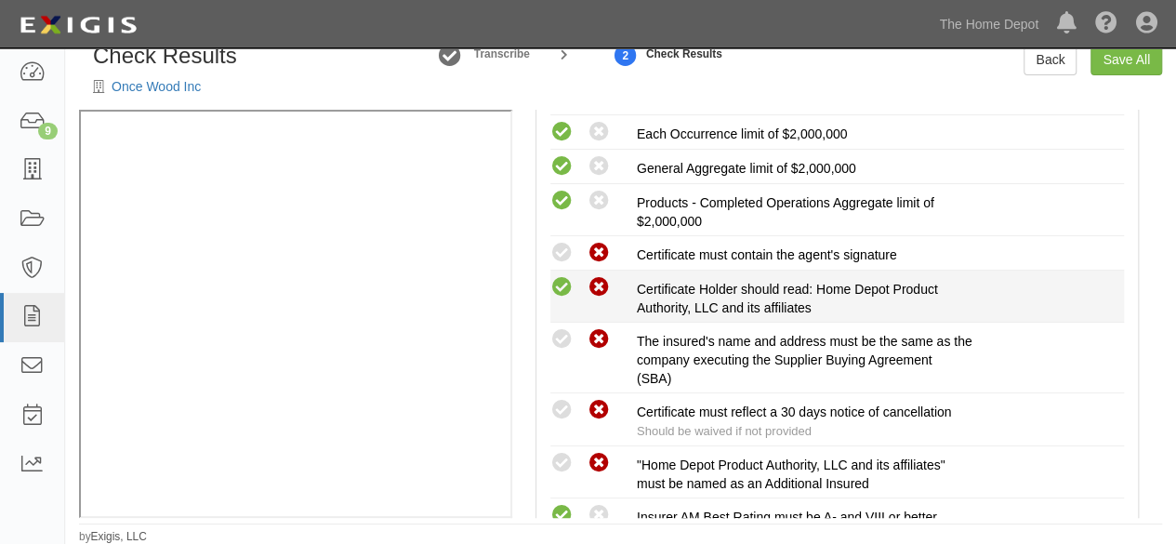
drag, startPoint x: 564, startPoint y: 258, endPoint x: 565, endPoint y: 281, distance: 23.3
click at [564, 258] on icon at bounding box center [561, 253] width 23 height 23
radio input "true"
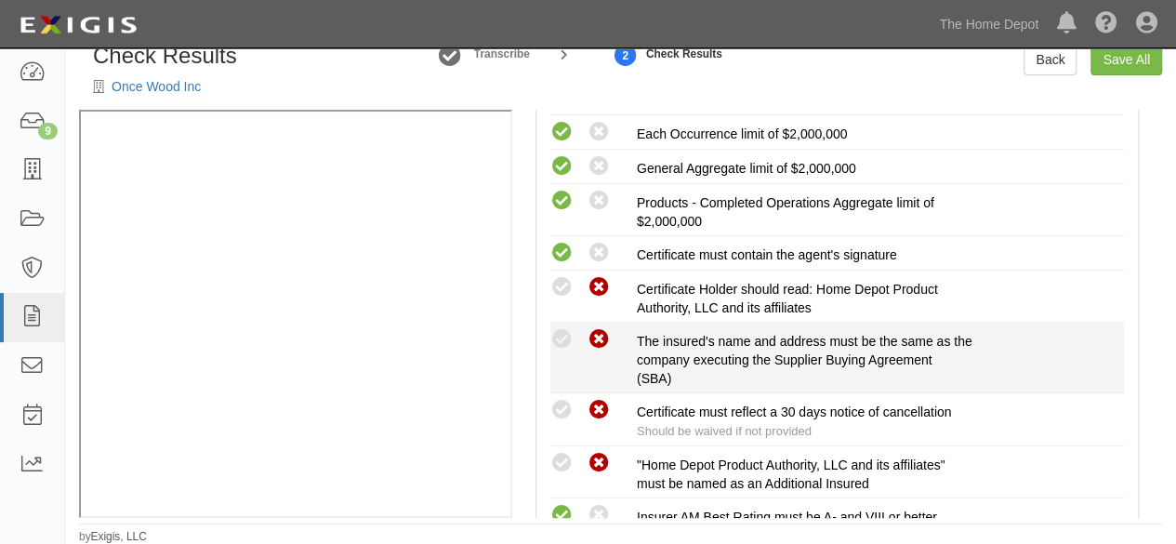
drag, startPoint x: 563, startPoint y: 286, endPoint x: 557, endPoint y: 321, distance: 35.0
click at [563, 288] on icon at bounding box center [561, 287] width 23 height 23
radio input "true"
drag, startPoint x: 556, startPoint y: 328, endPoint x: 556, endPoint y: 384, distance: 55.8
click at [557, 331] on icon at bounding box center [561, 339] width 23 height 23
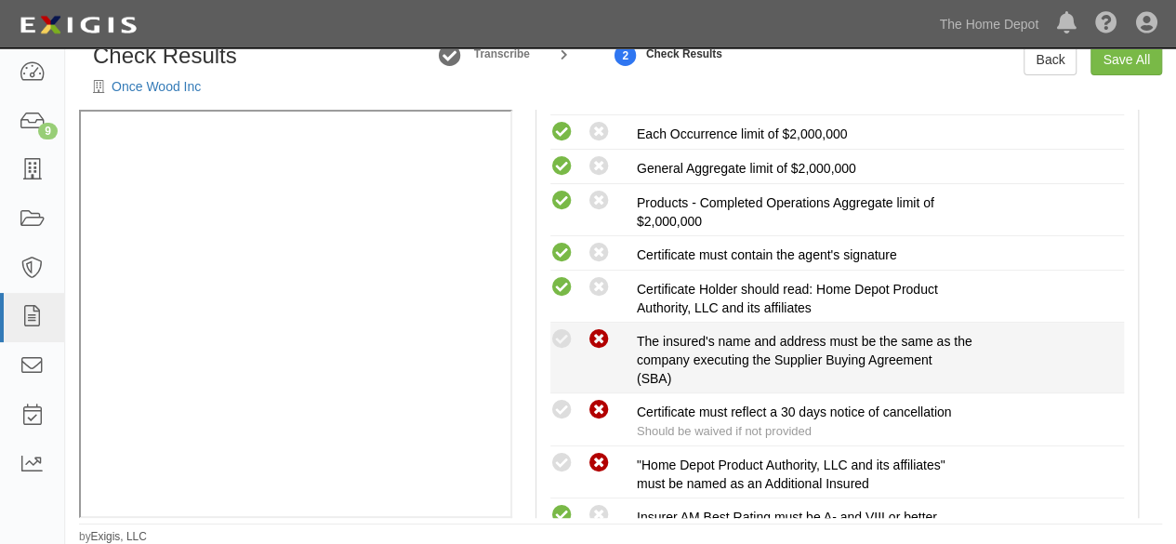
radio input "true"
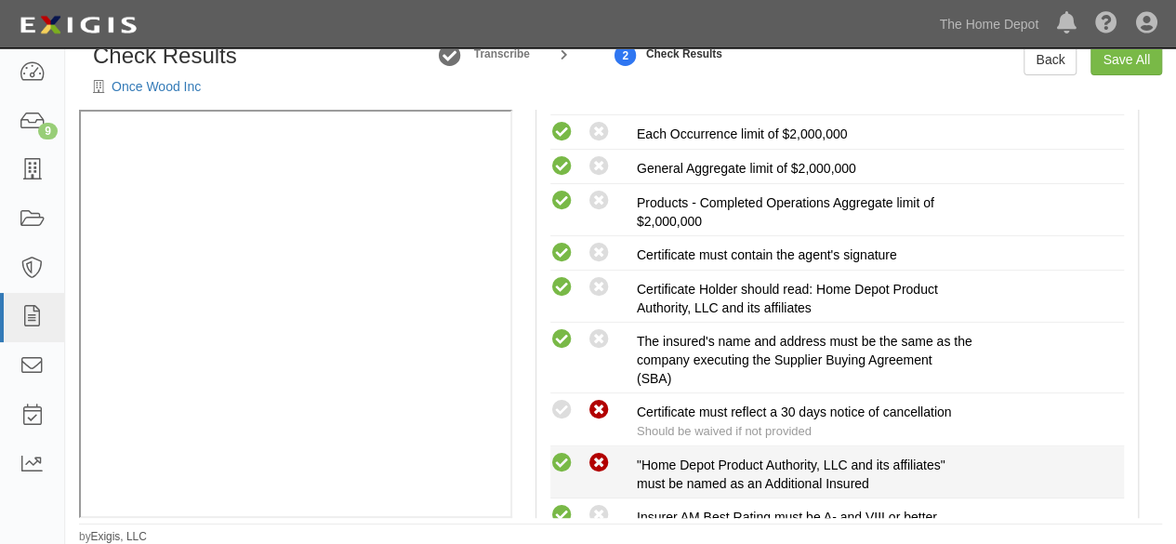
drag, startPoint x: 558, startPoint y: 400, endPoint x: 566, endPoint y: 451, distance: 51.8
click at [558, 401] on icon at bounding box center [561, 410] width 23 height 23
radio input "true"
click at [566, 456] on icon at bounding box center [561, 463] width 23 height 23
radio input "true"
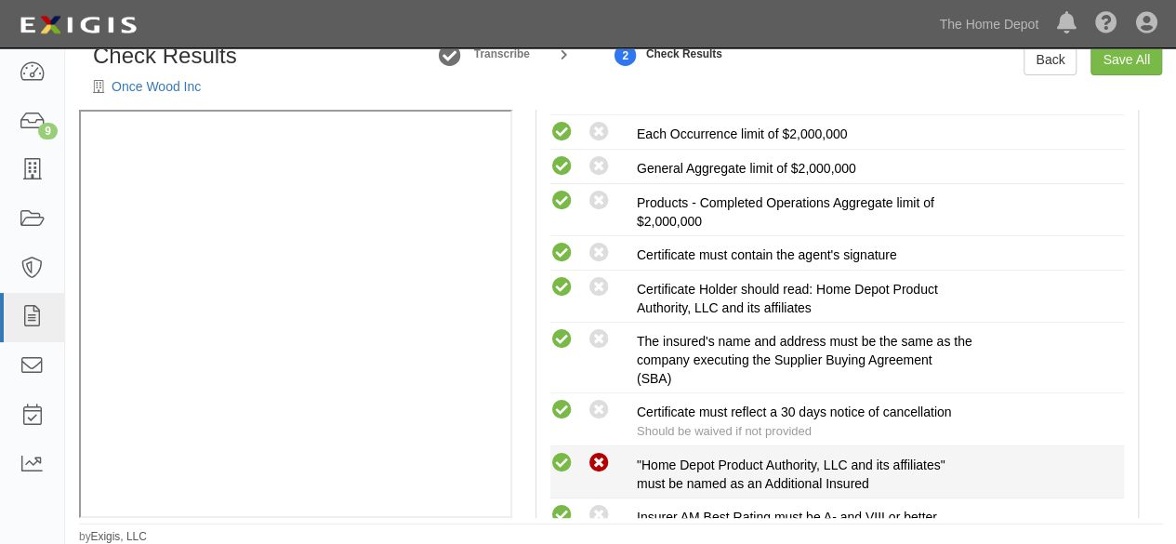
radio input "true"
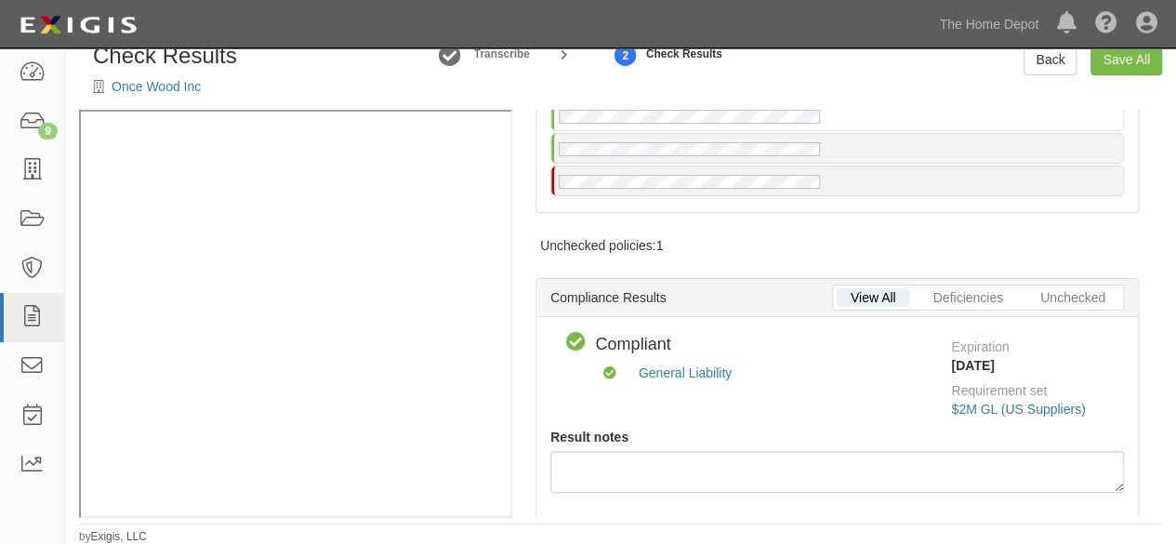
scroll to position [0, 0]
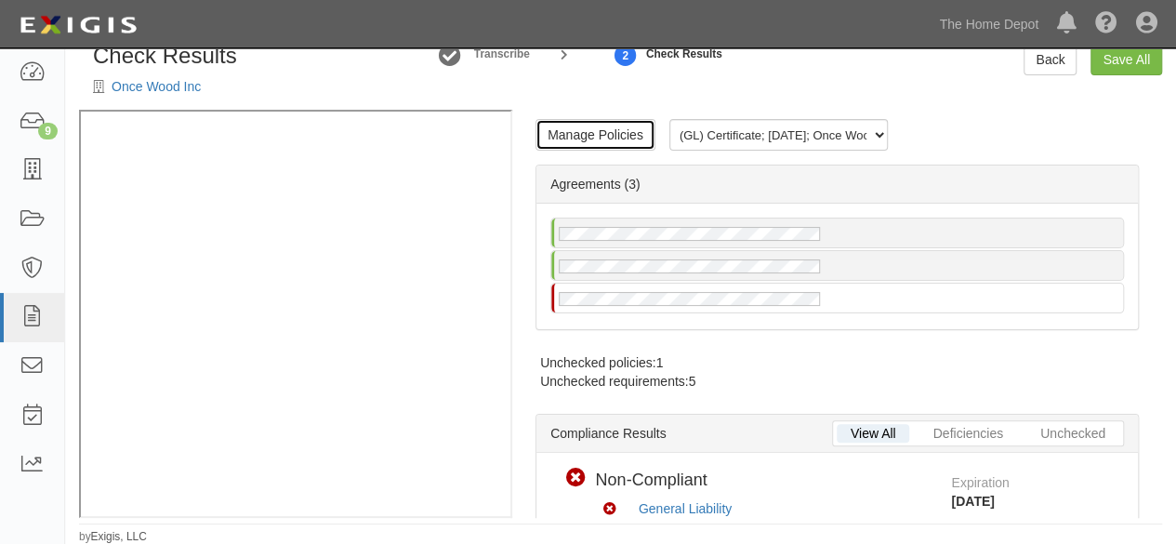
click at [601, 127] on link "Manage Policies" at bounding box center [596, 135] width 120 height 32
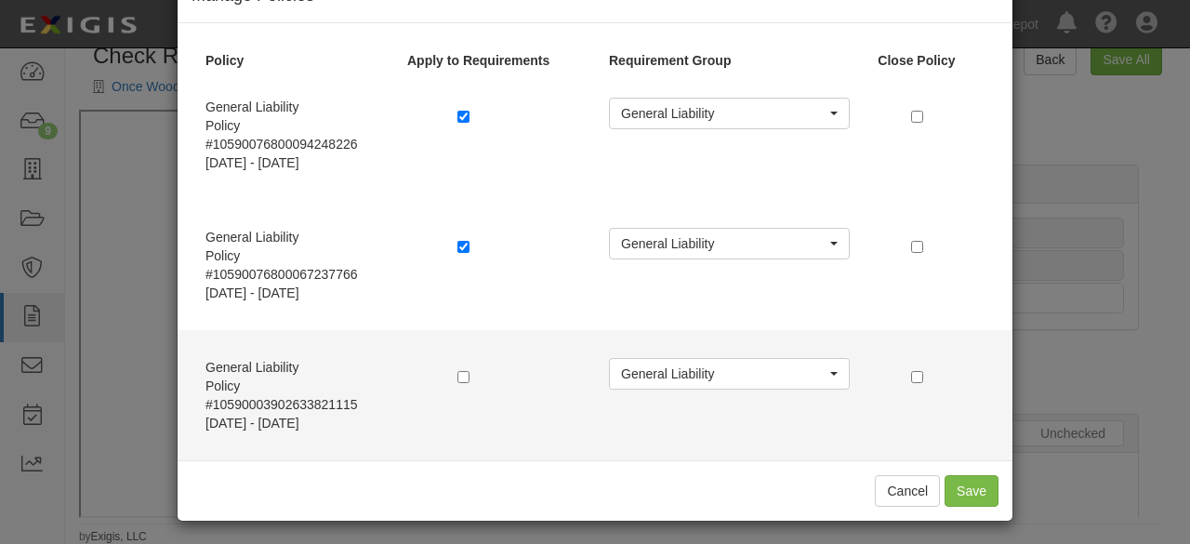
scroll to position [61, 0]
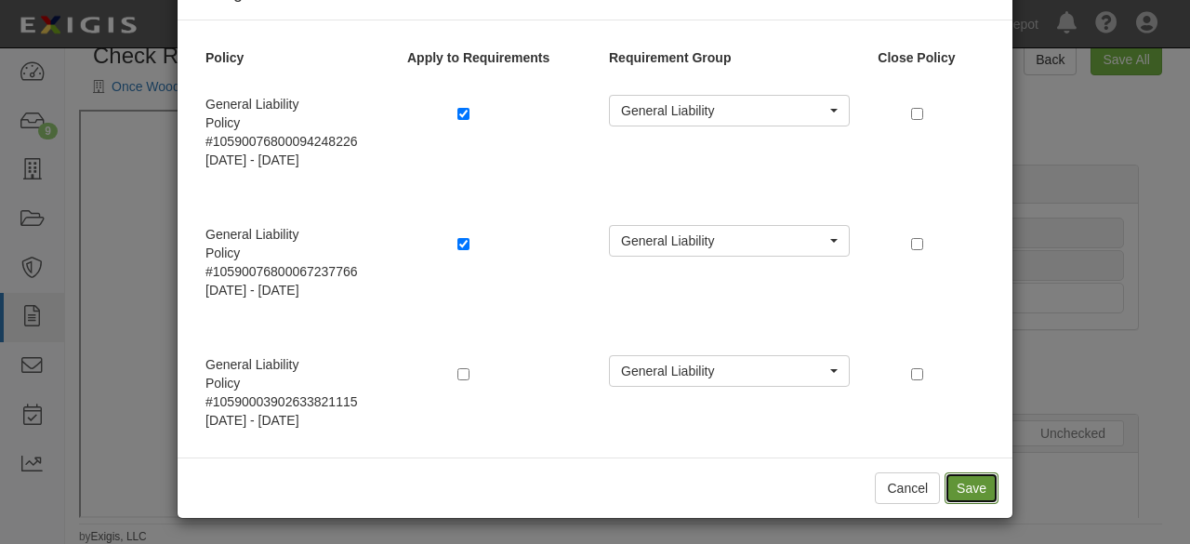
click at [967, 481] on button "Save" at bounding box center [972, 488] width 54 height 32
click at [1067, 355] on div "Manage Policies Policy Apply to Requirements Requirement Group Close Policy Gen…" at bounding box center [595, 272] width 1190 height 544
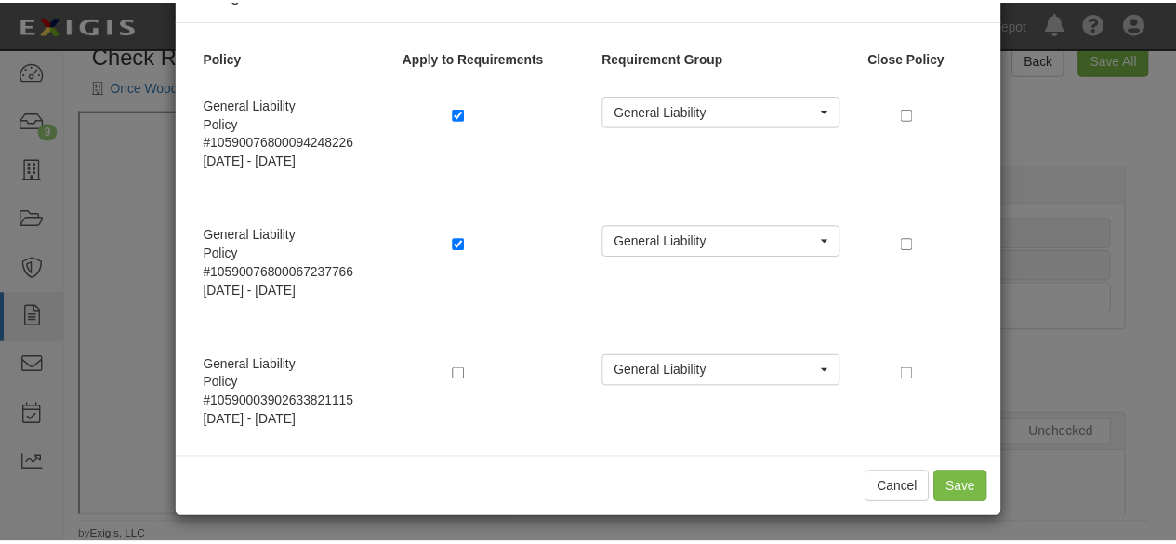
scroll to position [0, 0]
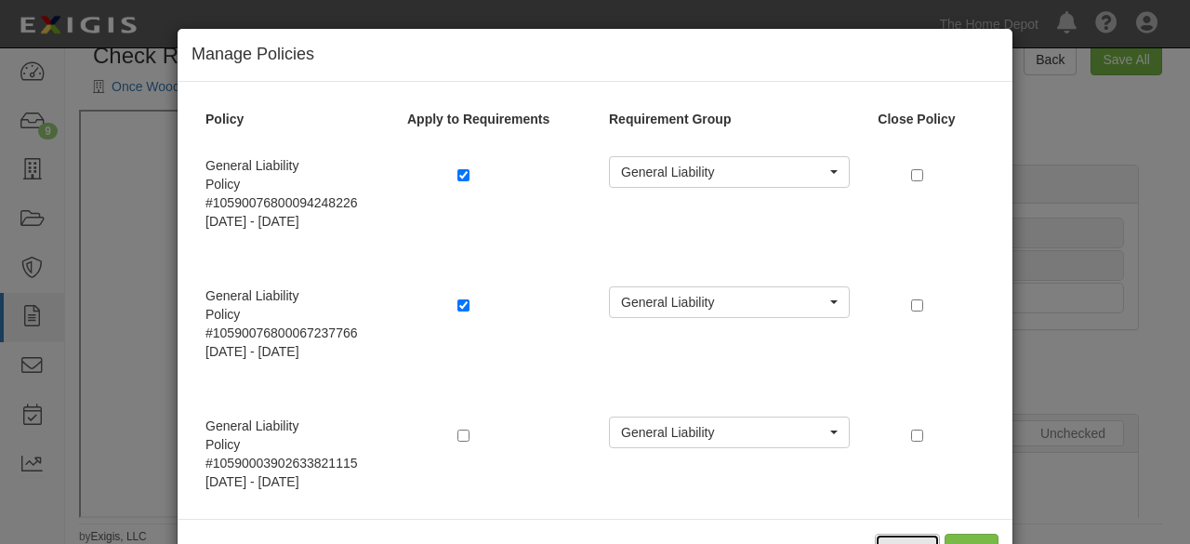
click at [899, 536] on button "Cancel" at bounding box center [907, 550] width 65 height 32
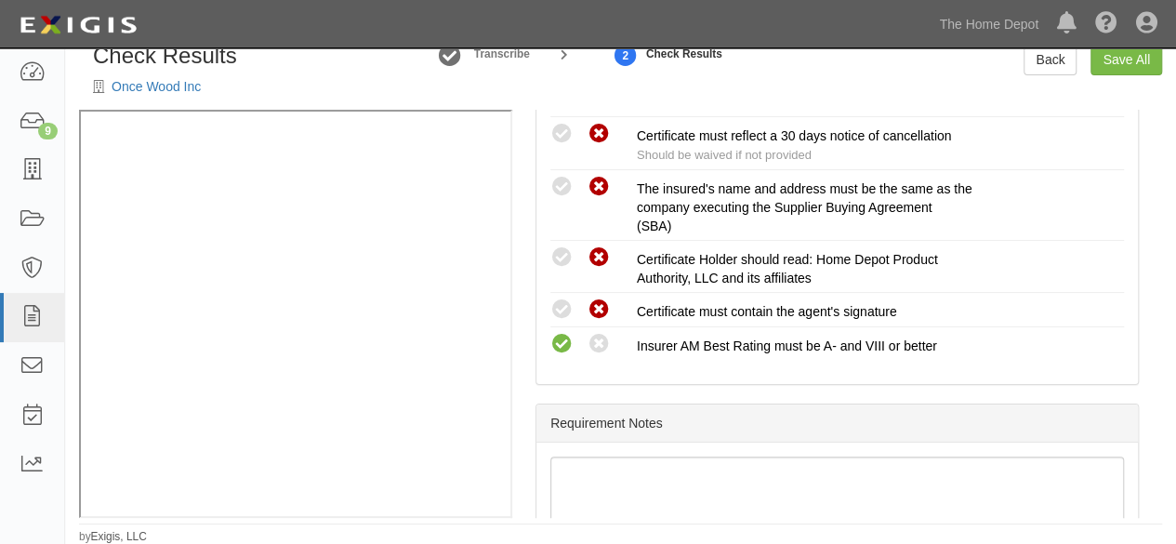
scroll to position [930, 0]
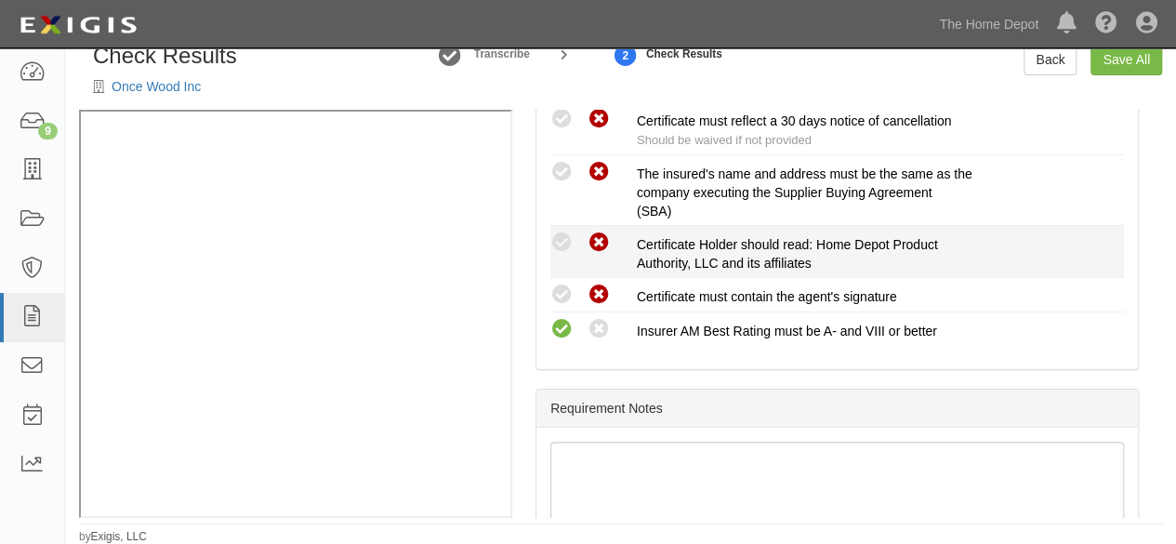
drag, startPoint x: 563, startPoint y: 286, endPoint x: 560, endPoint y: 258, distance: 29.1
click at [563, 284] on icon at bounding box center [561, 295] width 23 height 23
radio input "true"
drag, startPoint x: 559, startPoint y: 230, endPoint x: 552, endPoint y: 151, distance: 79.3
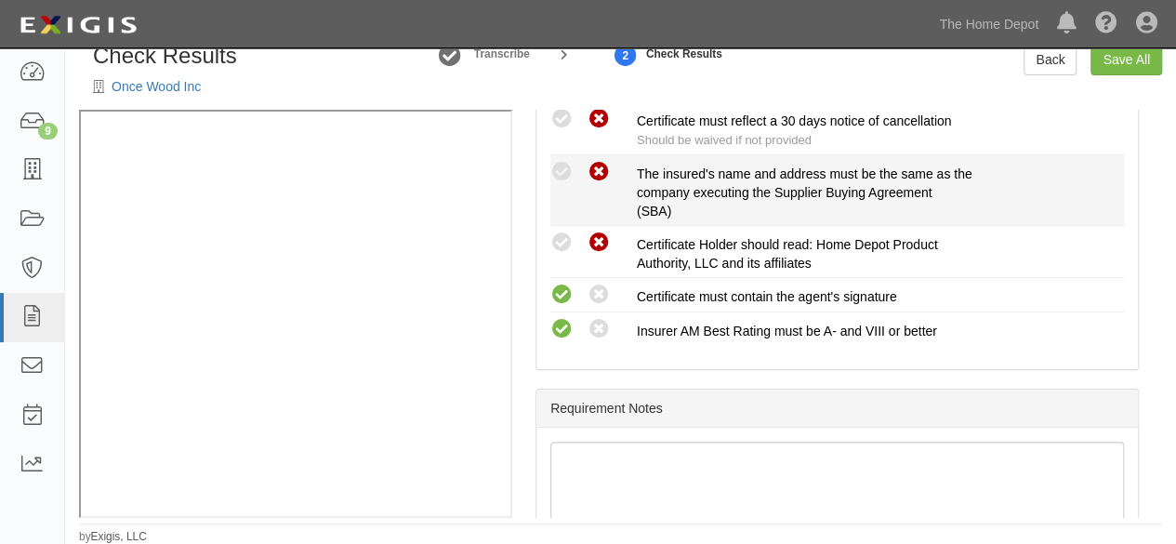
click at [559, 231] on icon at bounding box center [561, 242] width 23 height 23
radio input "true"
click at [562, 161] on icon at bounding box center [561, 172] width 23 height 23
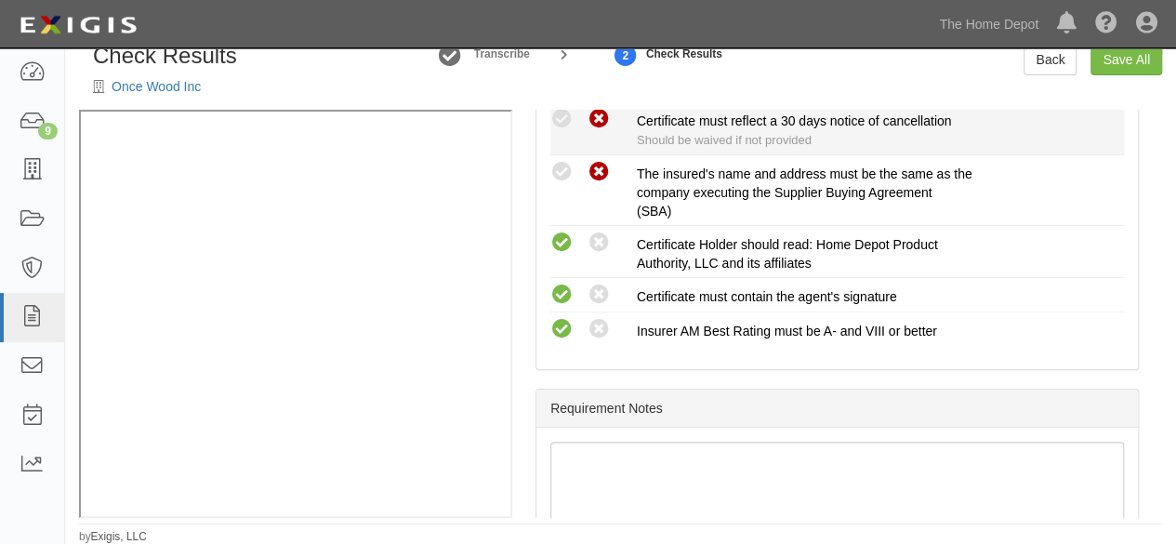
radio input "true"
click at [565, 119] on icon at bounding box center [561, 119] width 23 height 23
radio input "true"
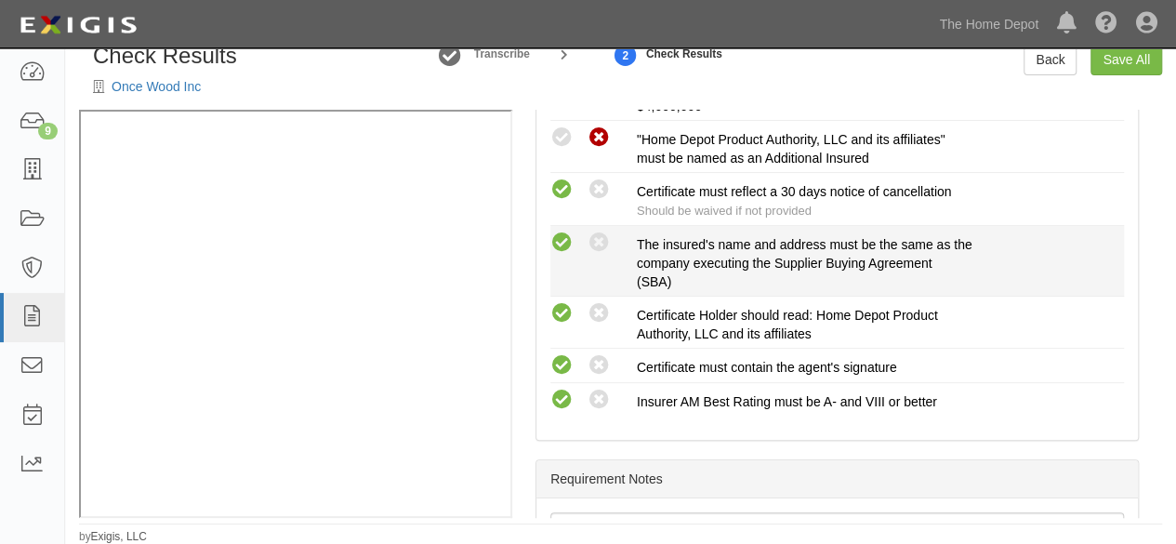
scroll to position [744, 0]
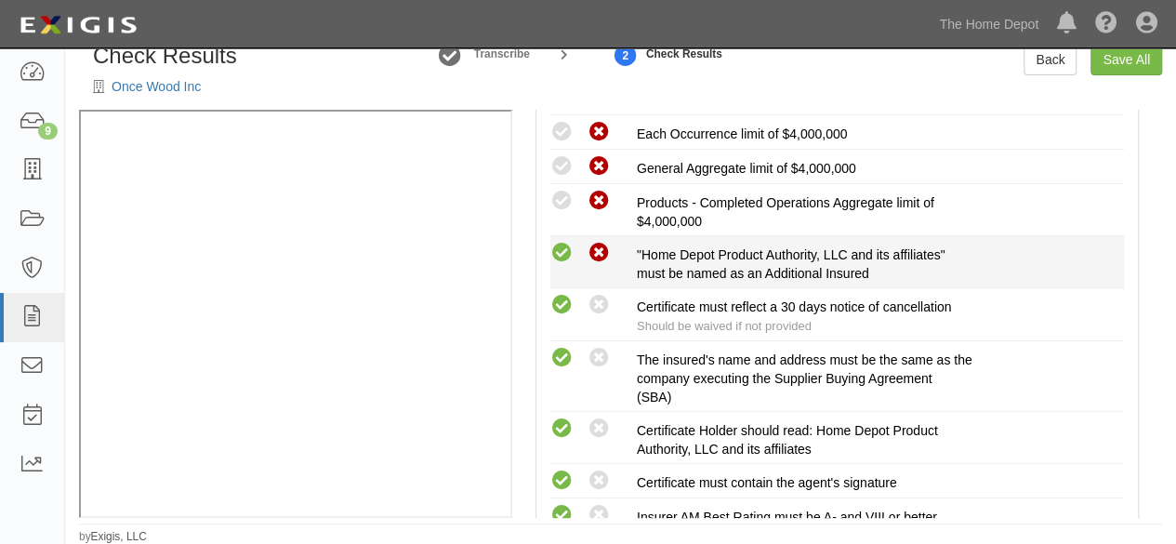
click at [563, 249] on icon at bounding box center [561, 253] width 23 height 23
radio input "true"
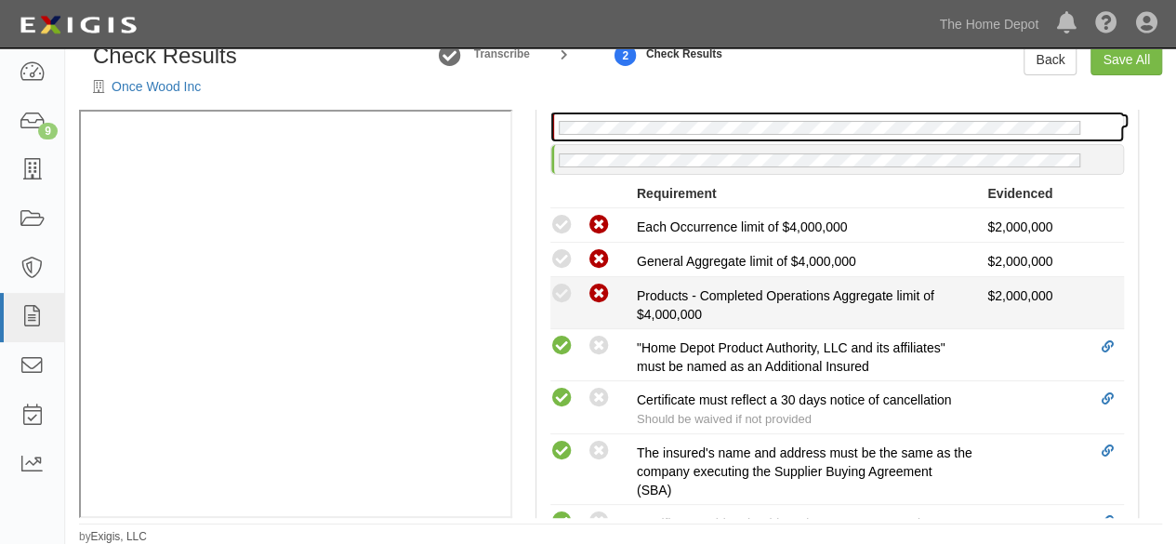
scroll to position [74, 0]
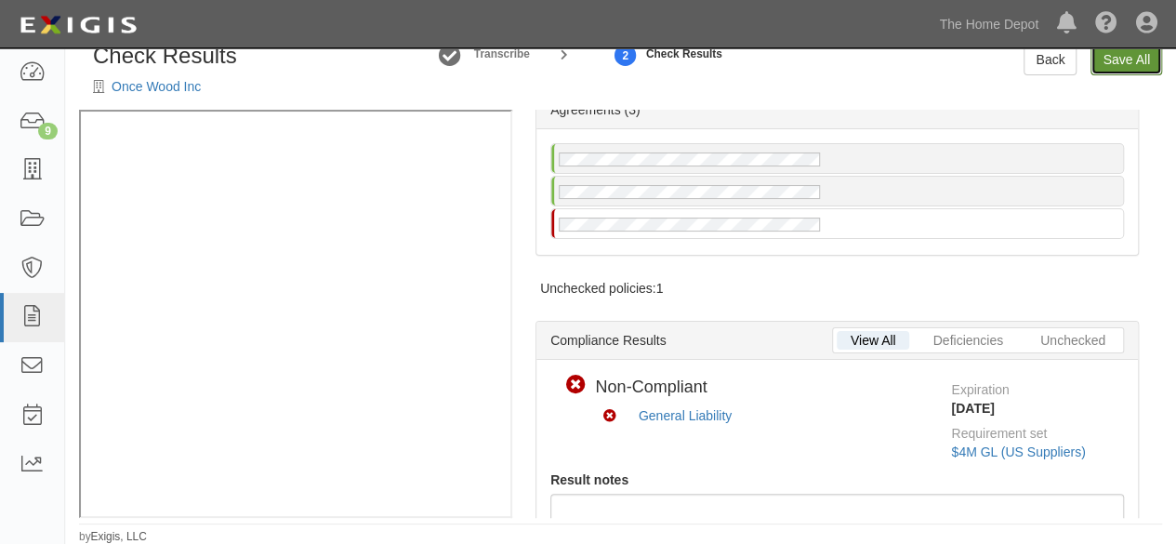
click at [1110, 64] on link "Save All" at bounding box center [1127, 60] width 72 height 32
radio input "false"
radio input "true"
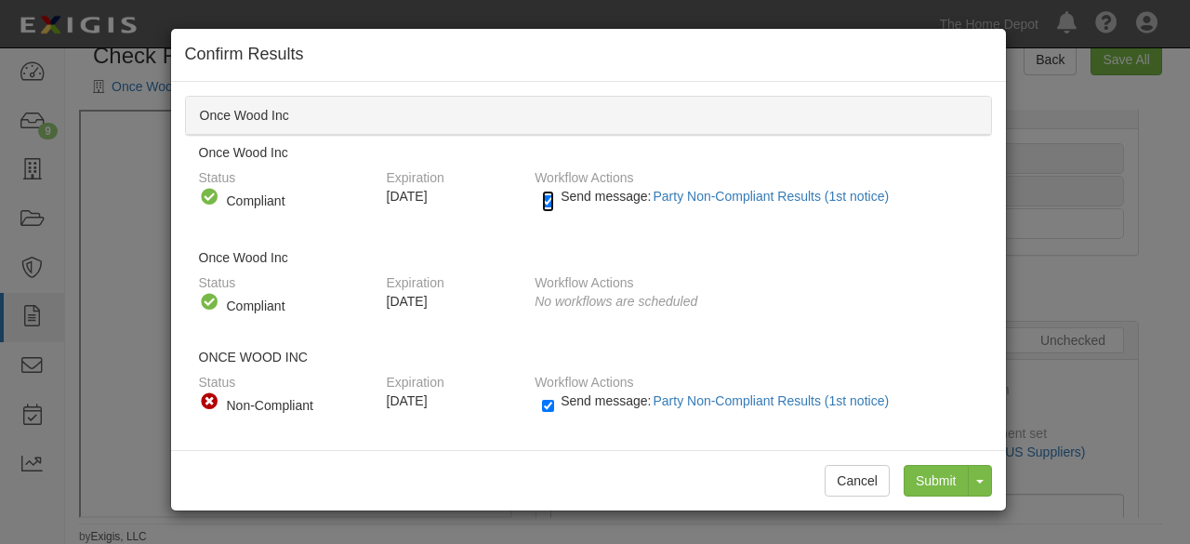
click at [550, 199] on input "Send message: Party Non-Compliant Results (1st notice)" at bounding box center [548, 201] width 12 height 21
checkbox input "false"
click at [544, 405] on input "Send message: Party Non-Compliant Results (1st notice)" at bounding box center [548, 405] width 12 height 21
checkbox input "false"
click at [875, 481] on button "Cancel" at bounding box center [857, 481] width 65 height 32
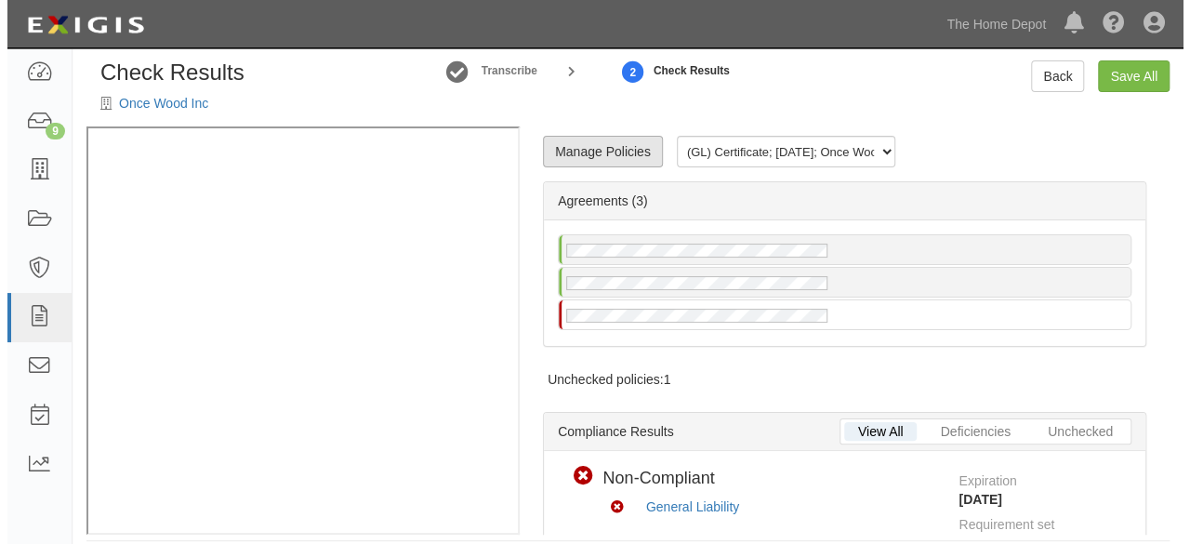
scroll to position [0, 0]
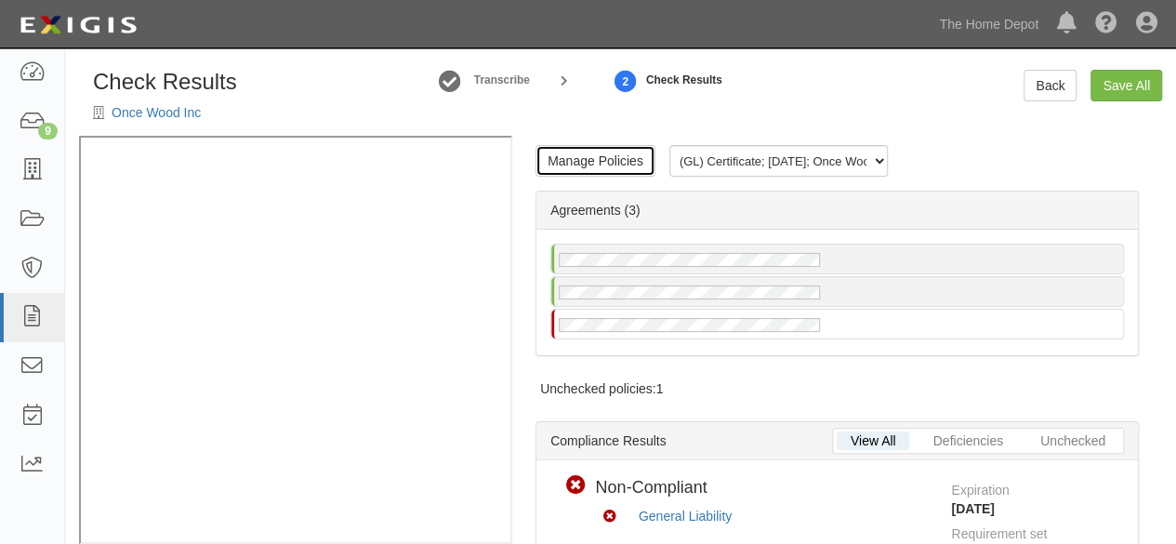
click at [601, 168] on link "Manage Policies" at bounding box center [596, 161] width 120 height 32
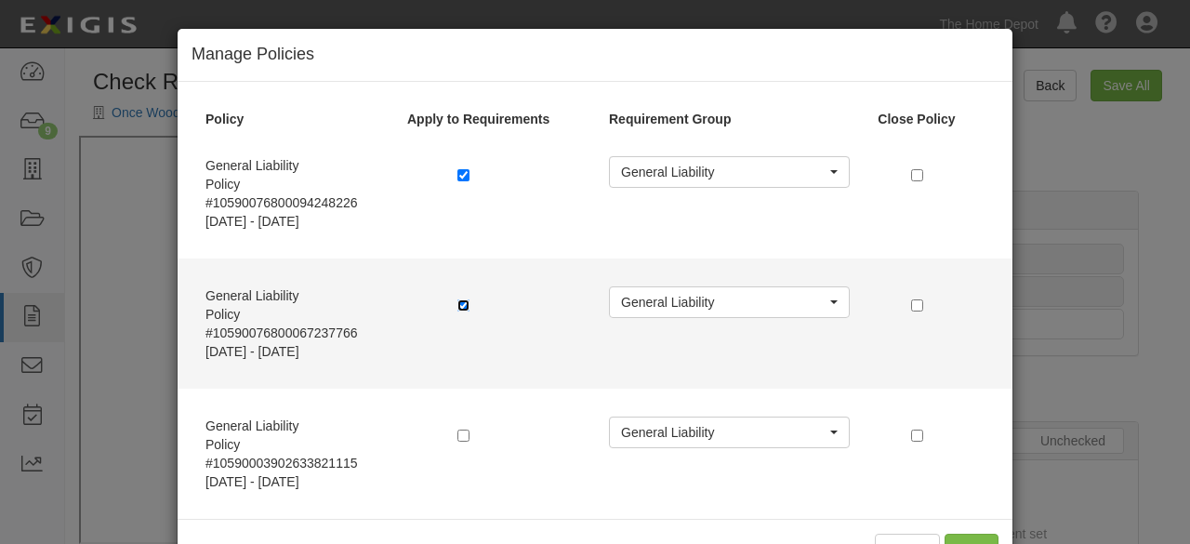
drag, startPoint x: 452, startPoint y: 306, endPoint x: 597, endPoint y: 323, distance: 146.0
click at [457, 306] on input "checkbox" at bounding box center [463, 305] width 12 height 12
checkbox input "false"
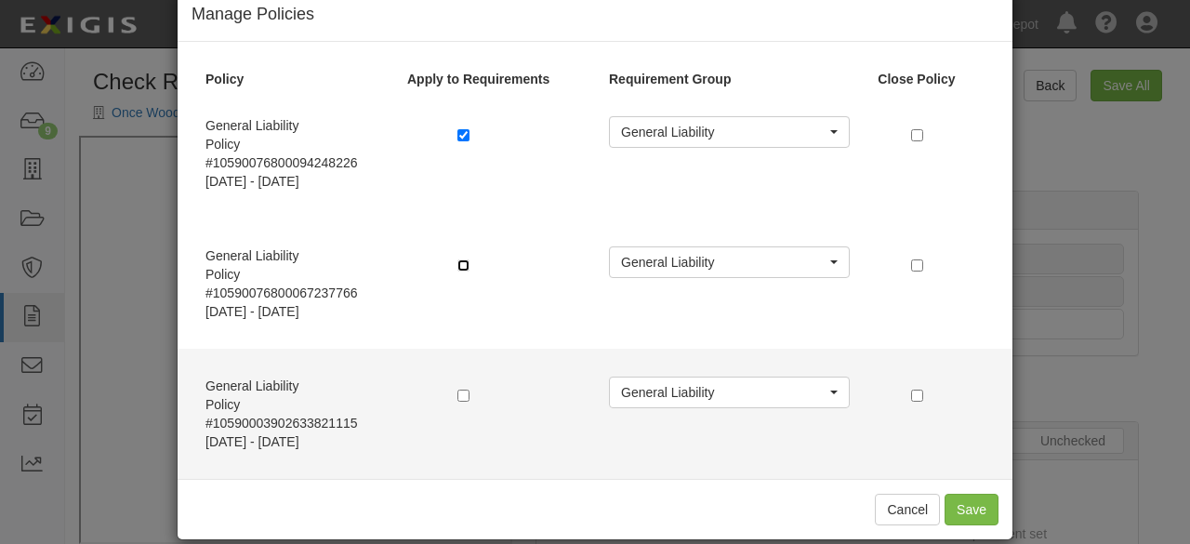
scroll to position [61, 0]
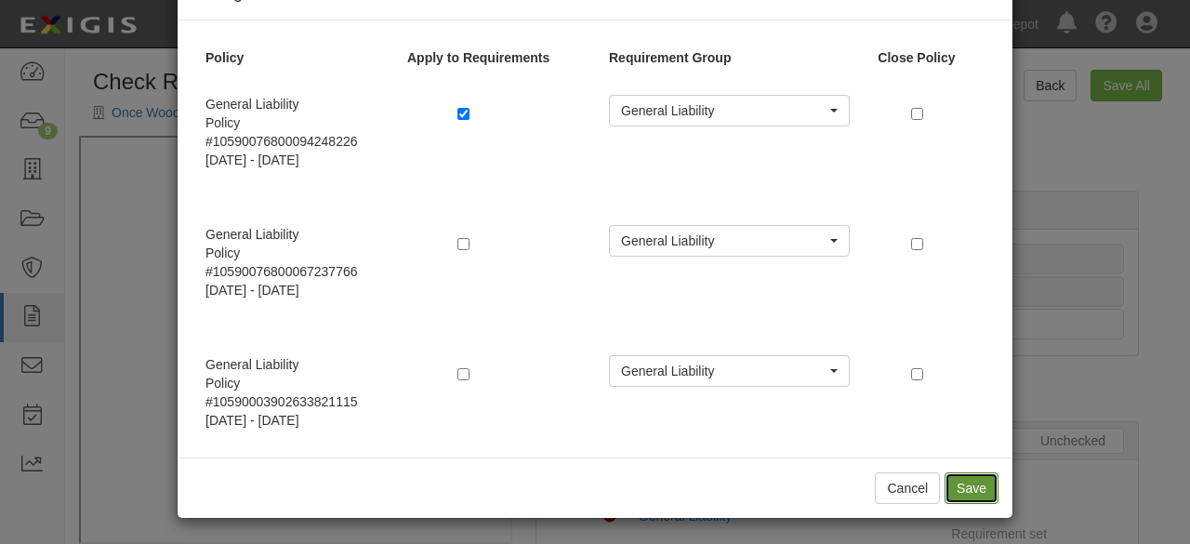
click at [952, 491] on button "Save" at bounding box center [972, 488] width 54 height 32
click at [883, 488] on button "Cancel" at bounding box center [907, 488] width 65 height 32
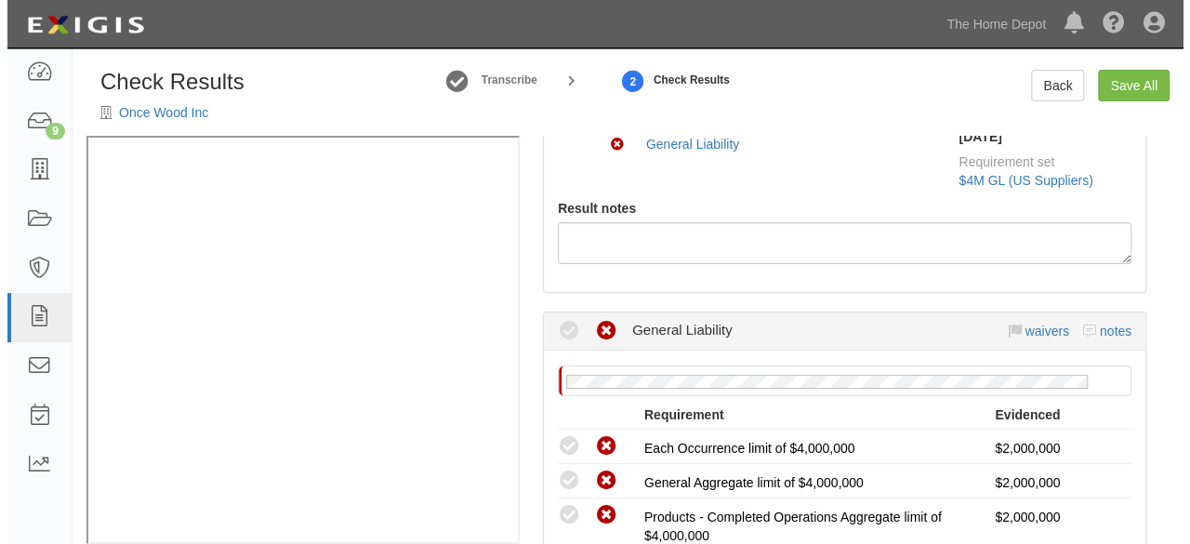
scroll to position [0, 0]
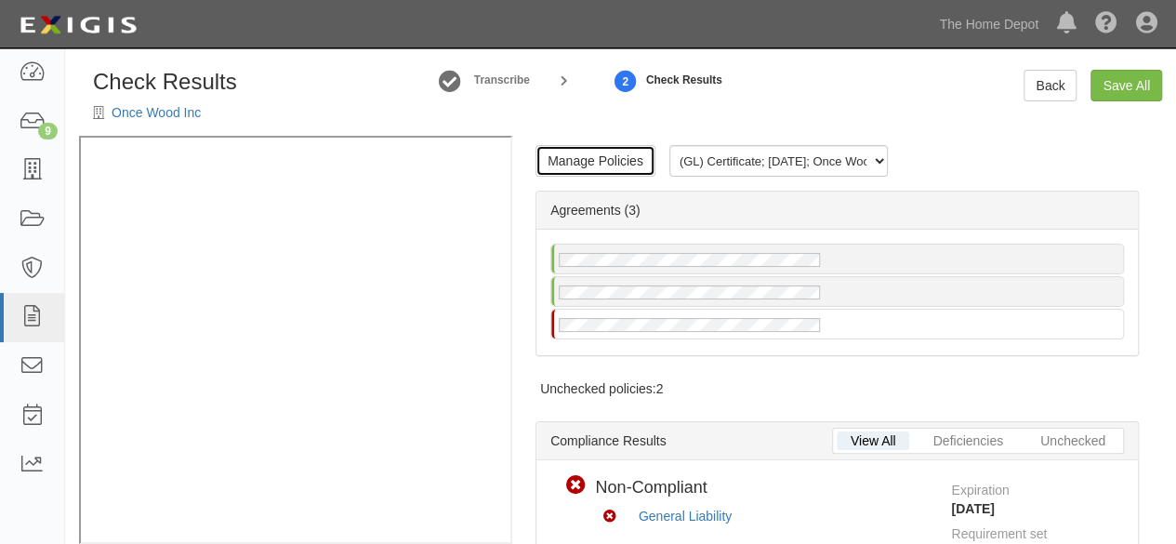
click at [573, 165] on link "Manage Policies" at bounding box center [596, 161] width 120 height 32
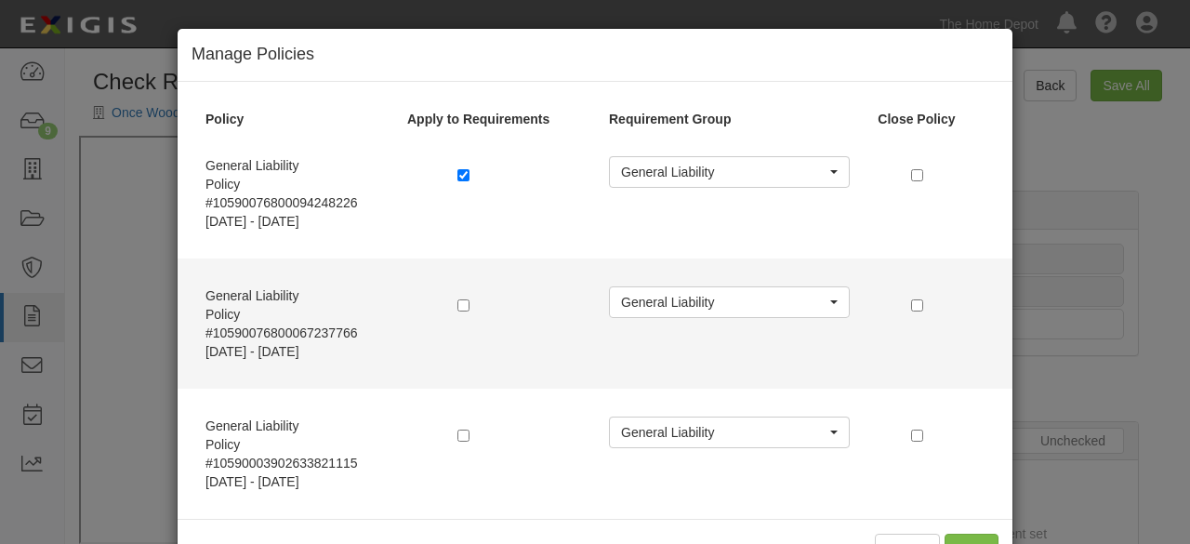
drag, startPoint x: 463, startPoint y: 311, endPoint x: 465, endPoint y: 258, distance: 52.1
click at [463, 310] on label at bounding box center [466, 305] width 19 height 19
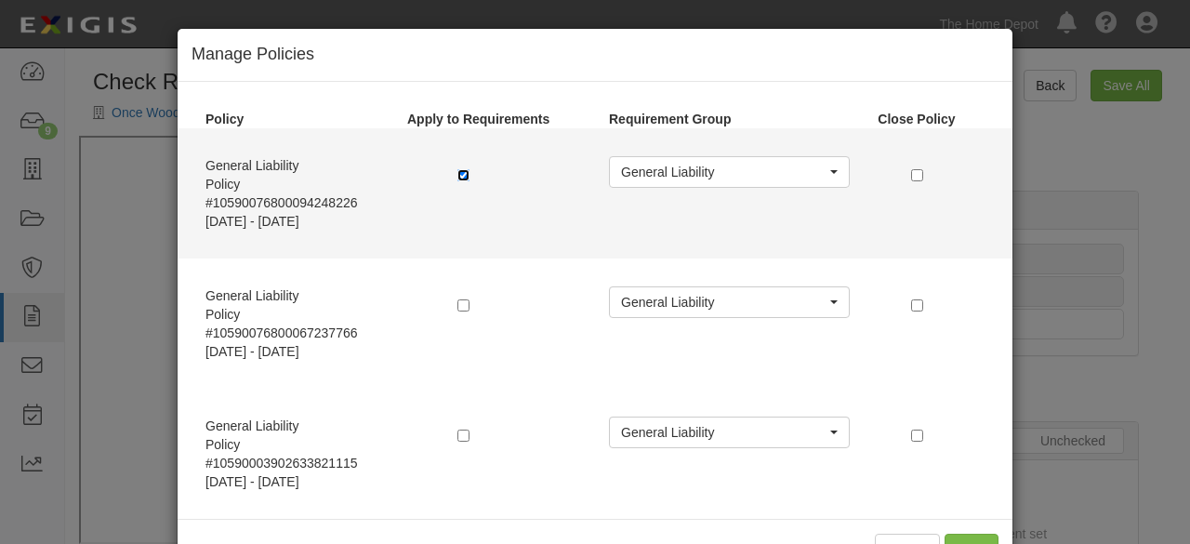
click at [459, 175] on input "checkbox" at bounding box center [463, 175] width 12 height 12
checkbox input "false"
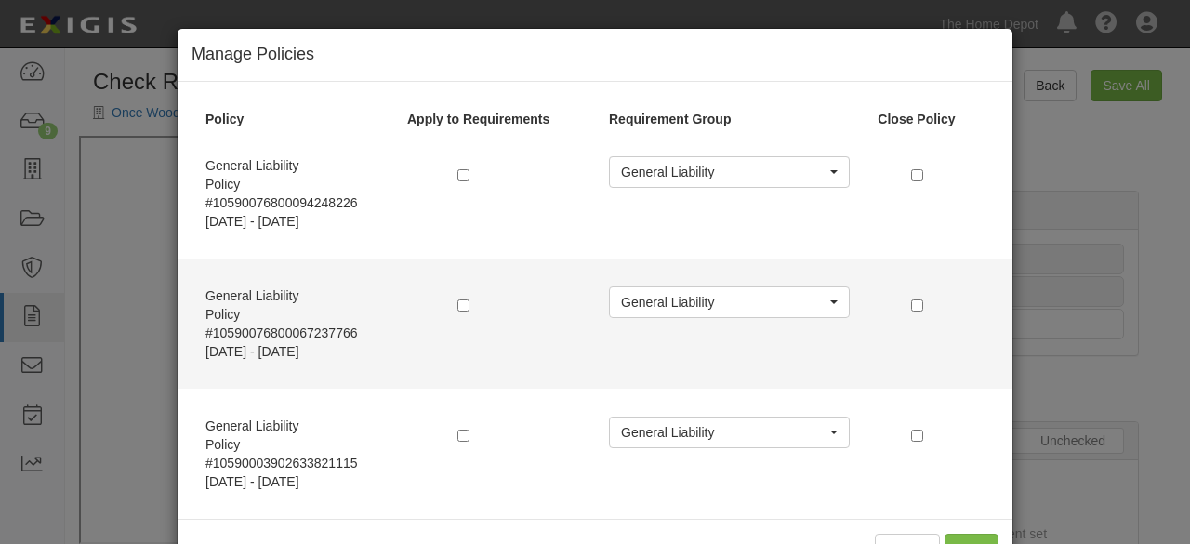
click at [457, 311] on label at bounding box center [466, 305] width 19 height 19
click at [457, 304] on input "checkbox" at bounding box center [463, 305] width 12 height 12
checkbox input "true"
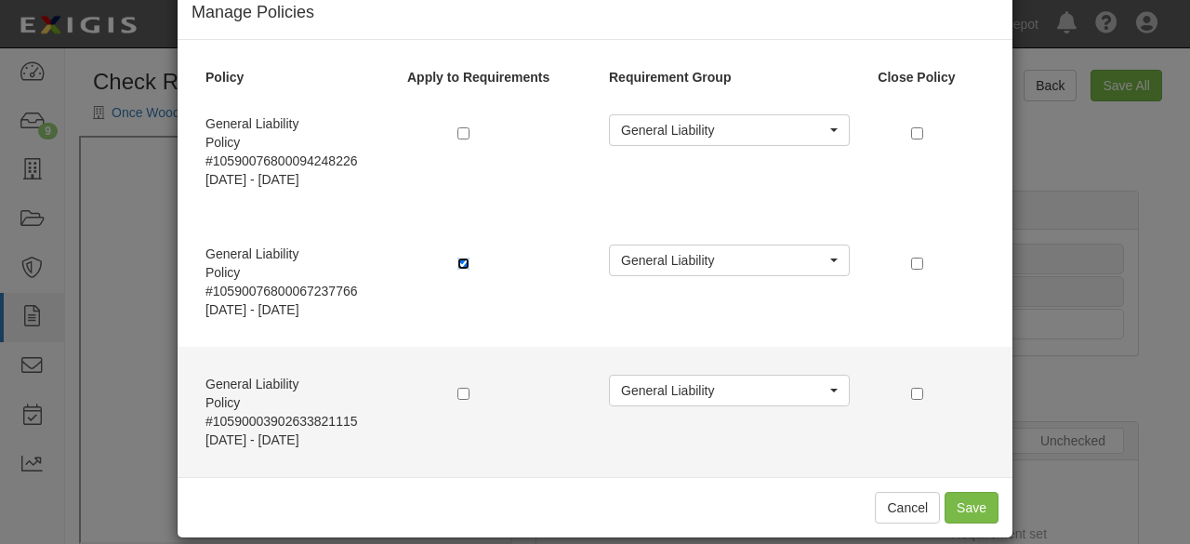
scroll to position [61, 0]
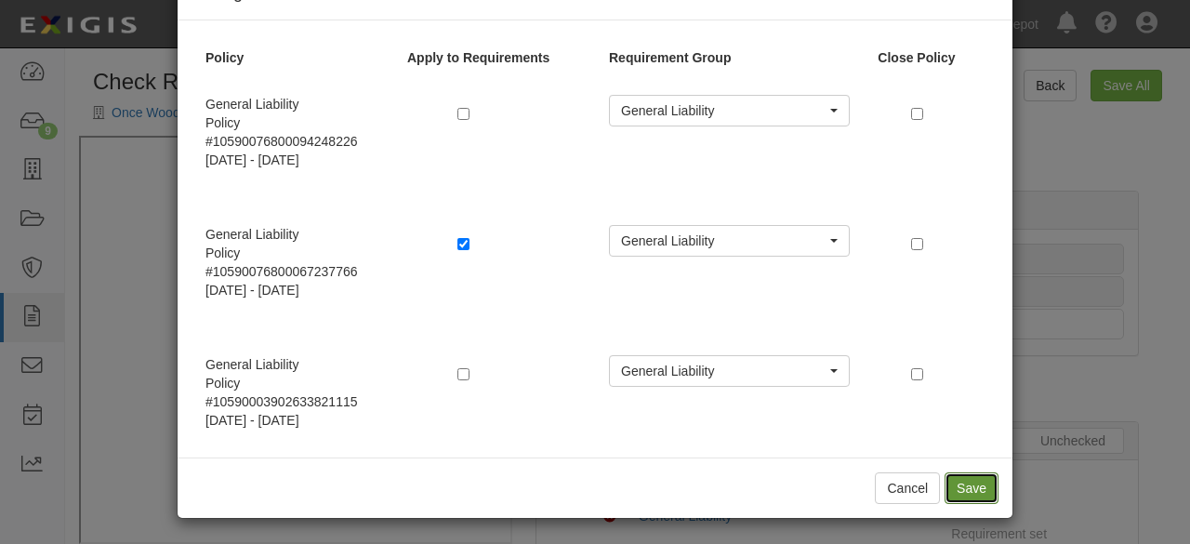
click at [967, 490] on button "Save" at bounding box center [972, 488] width 54 height 32
radio input "true"
click at [880, 480] on button "Cancel" at bounding box center [907, 488] width 65 height 32
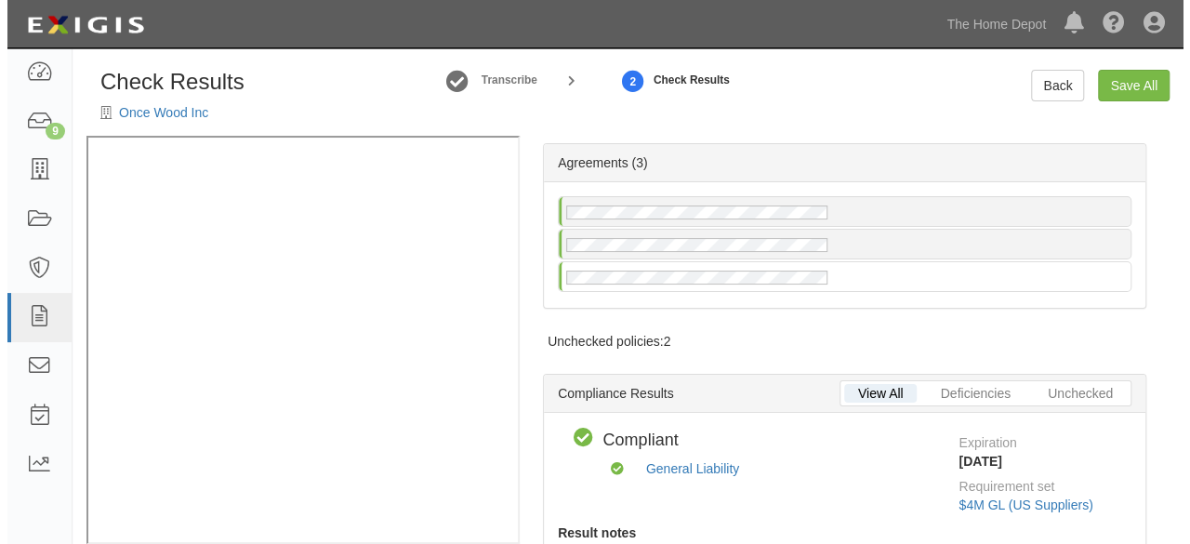
scroll to position [0, 0]
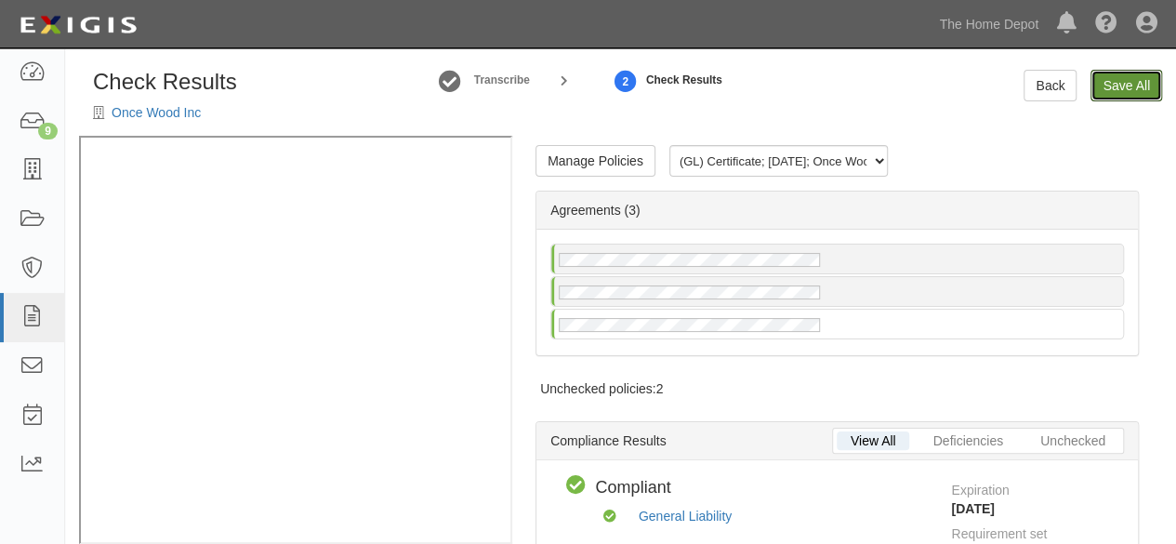
click at [1132, 88] on link "Save All" at bounding box center [1127, 86] width 72 height 32
radio input "false"
radio input "true"
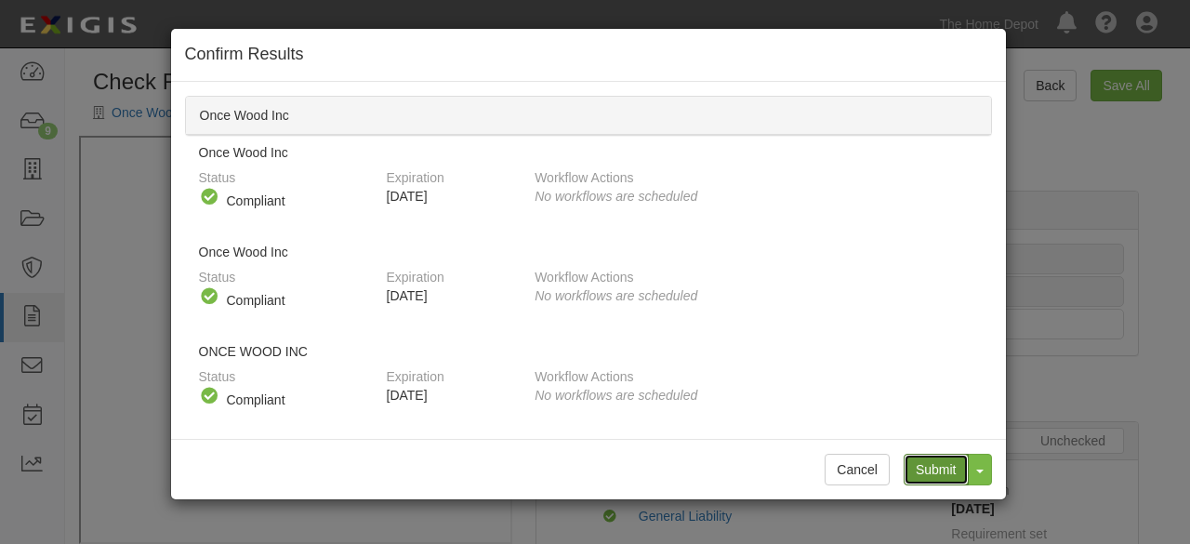
click at [947, 468] on input "Submit" at bounding box center [936, 470] width 65 height 32
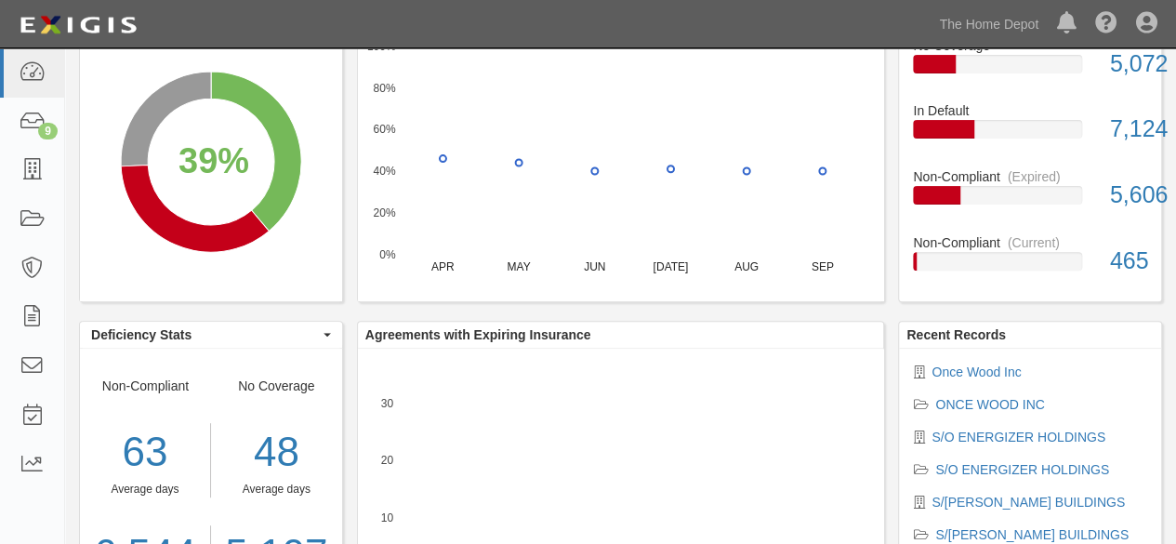
scroll to position [279, 0]
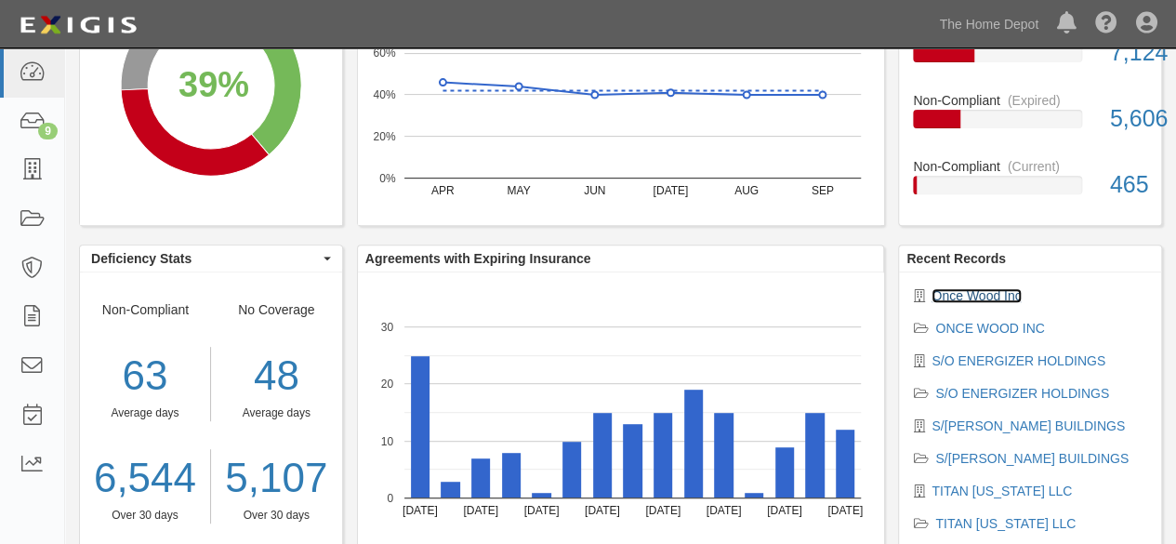
click at [982, 291] on link "Once Wood Inc" at bounding box center [976, 295] width 89 height 15
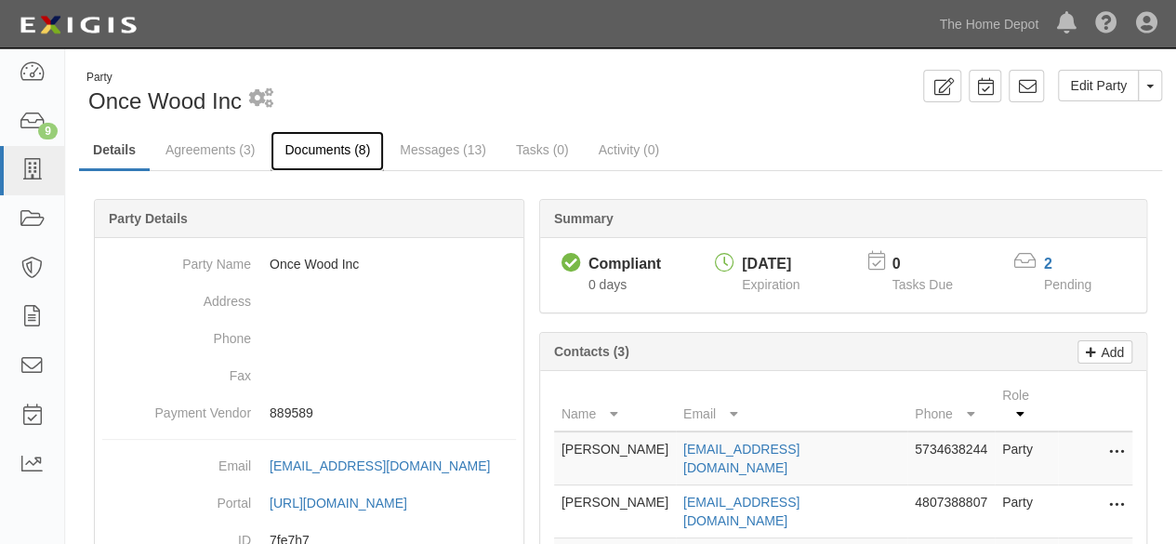
click at [294, 150] on link "Documents (8)" at bounding box center [327, 151] width 113 height 40
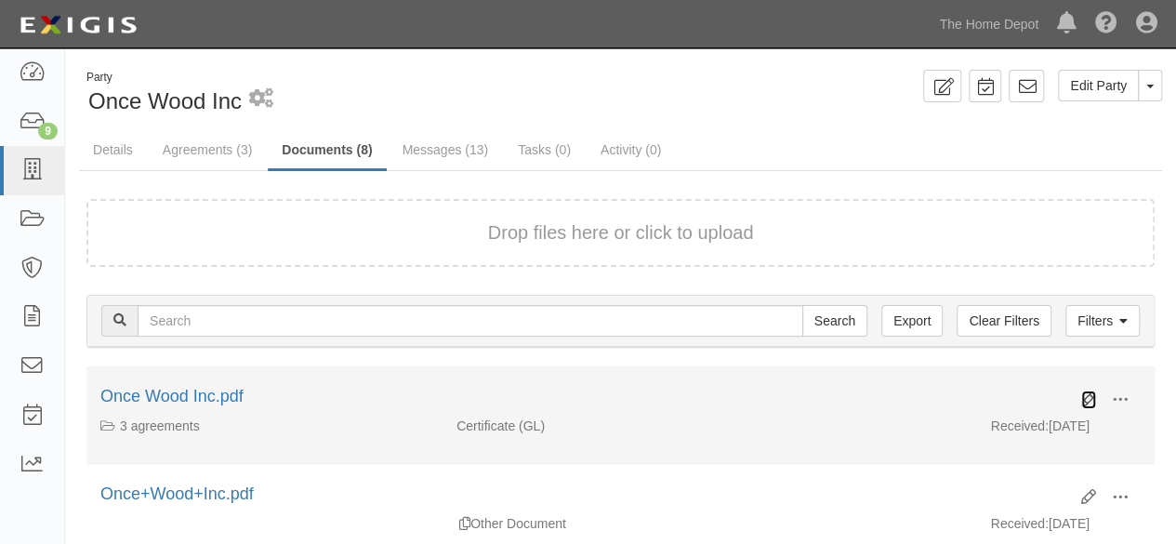
click at [1088, 397] on icon at bounding box center [1088, 399] width 15 height 15
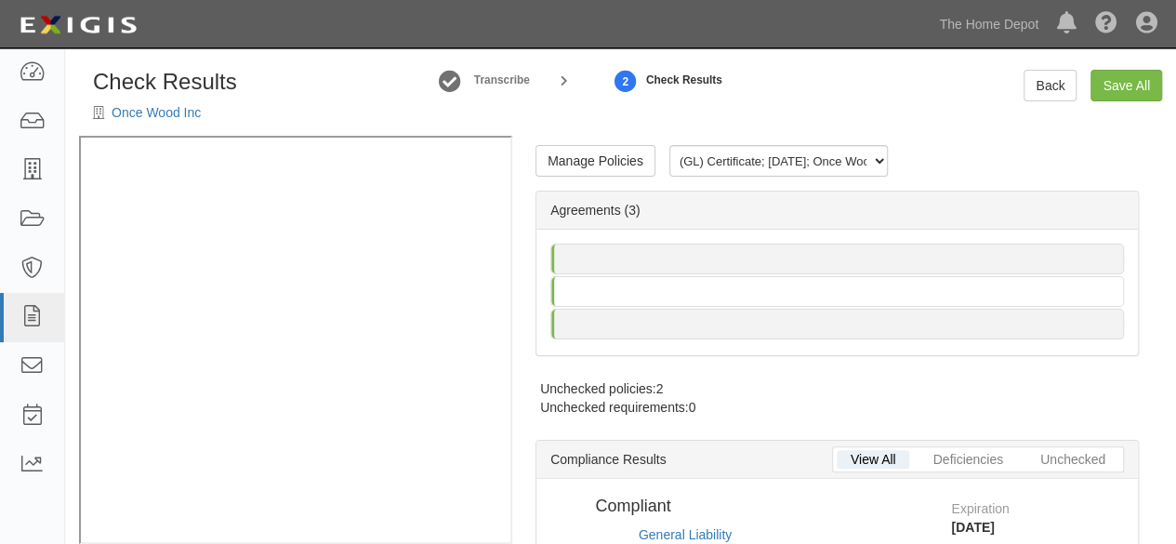
radio input "false"
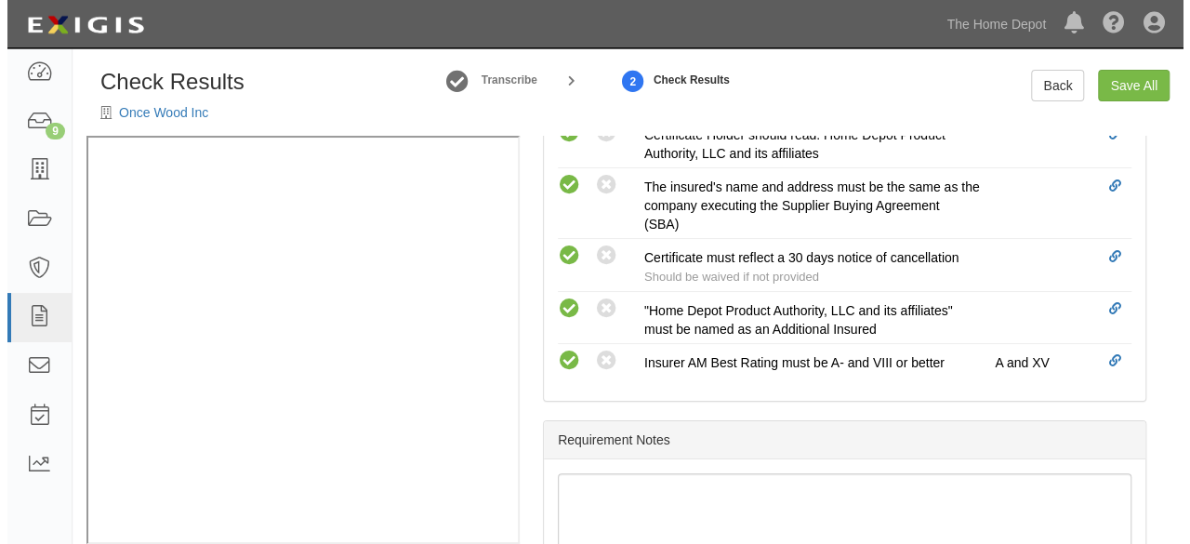
scroll to position [958, 0]
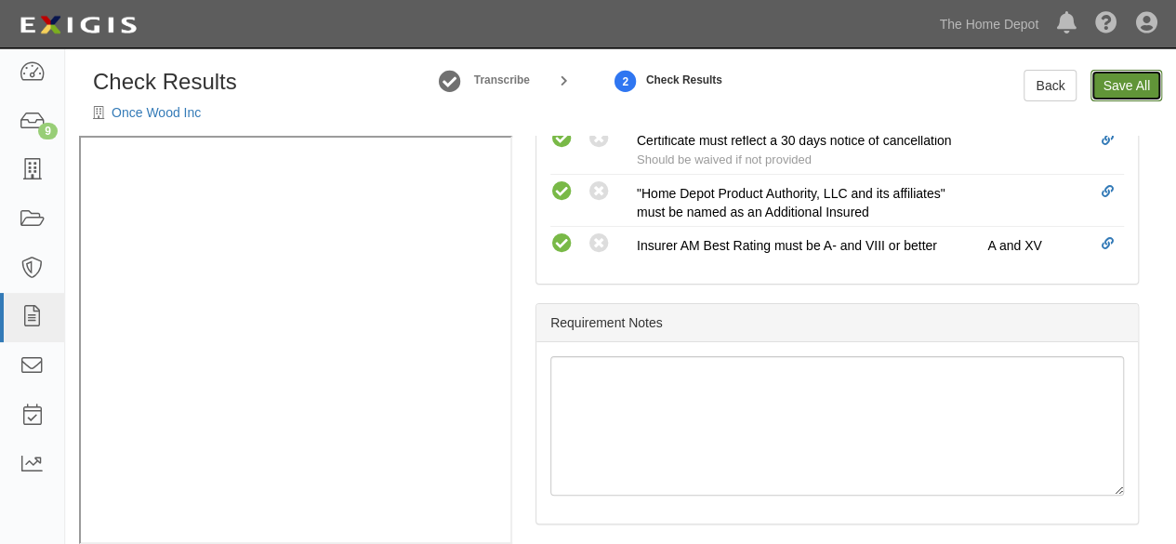
click at [1127, 88] on link "Save All" at bounding box center [1127, 86] width 72 height 32
radio input "false"
radio input "true"
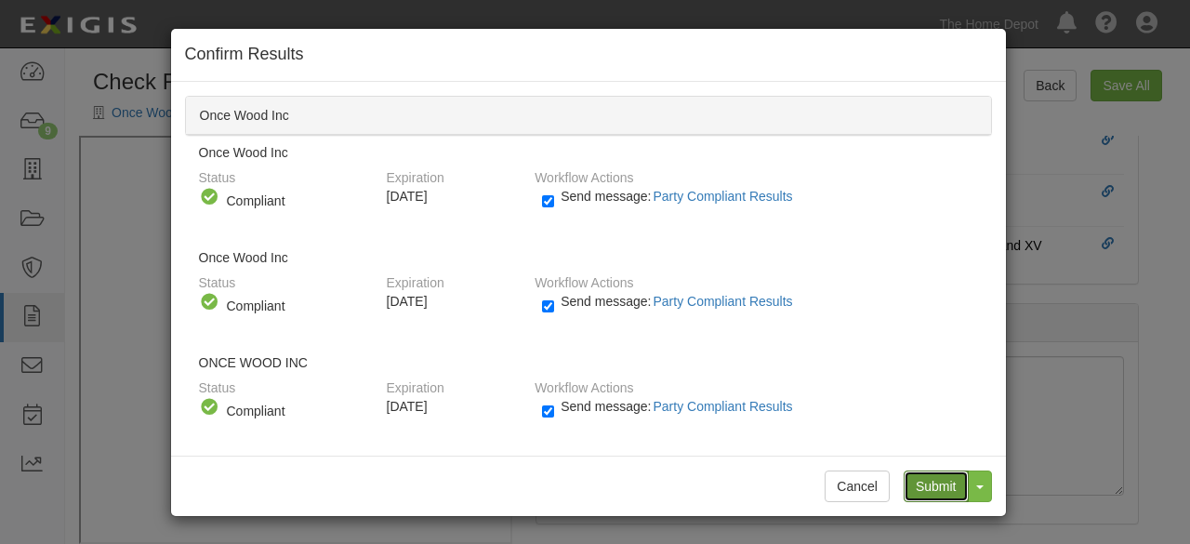
click at [935, 488] on input "Submit" at bounding box center [936, 486] width 65 height 32
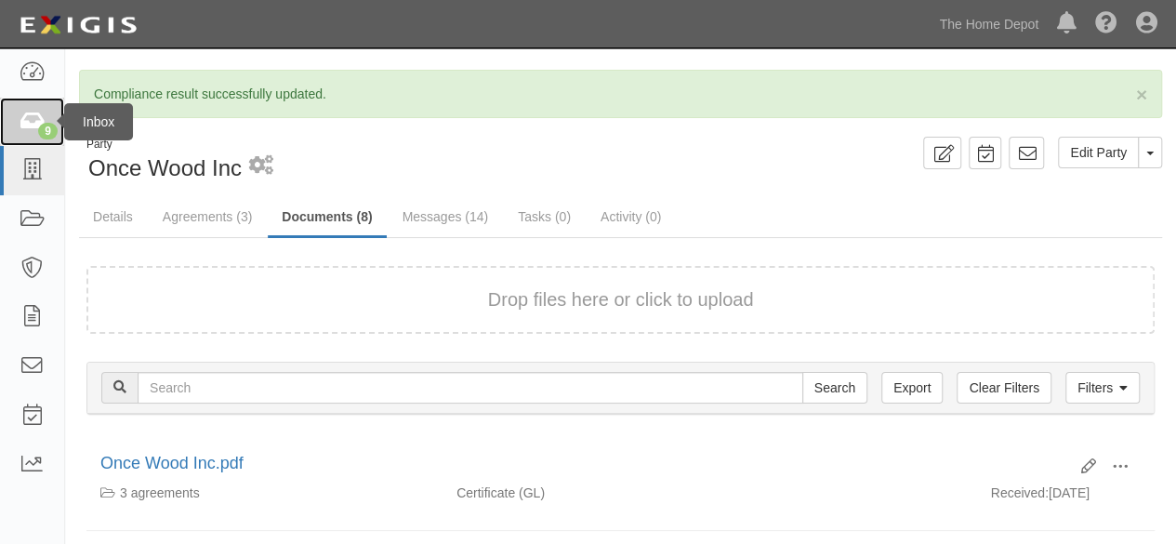
click at [30, 127] on icon at bounding box center [32, 122] width 26 height 21
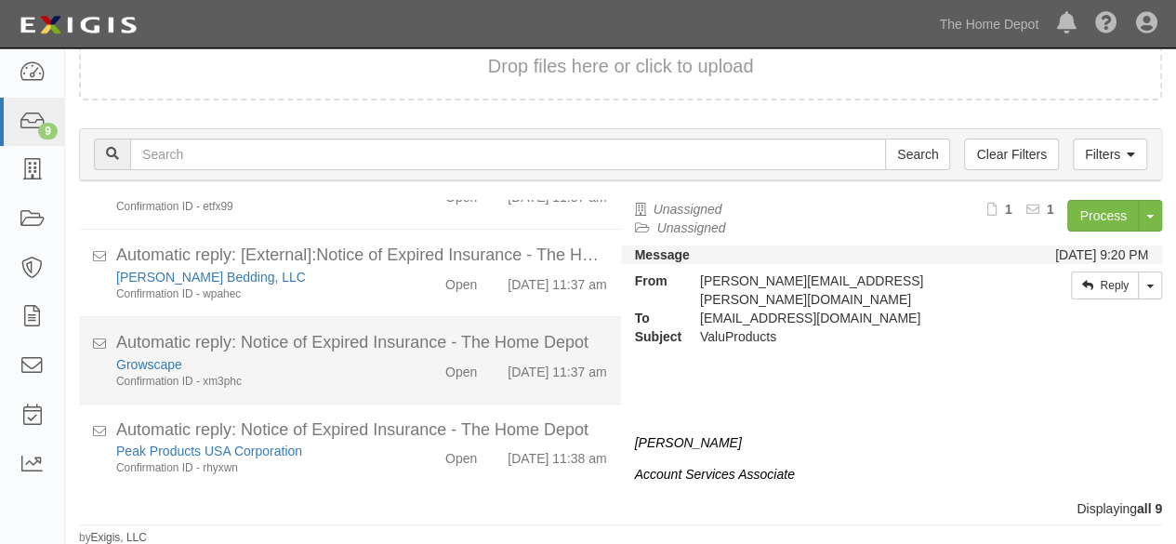
scroll to position [560, 0]
